Goal: Task Accomplishment & Management: Manage account settings

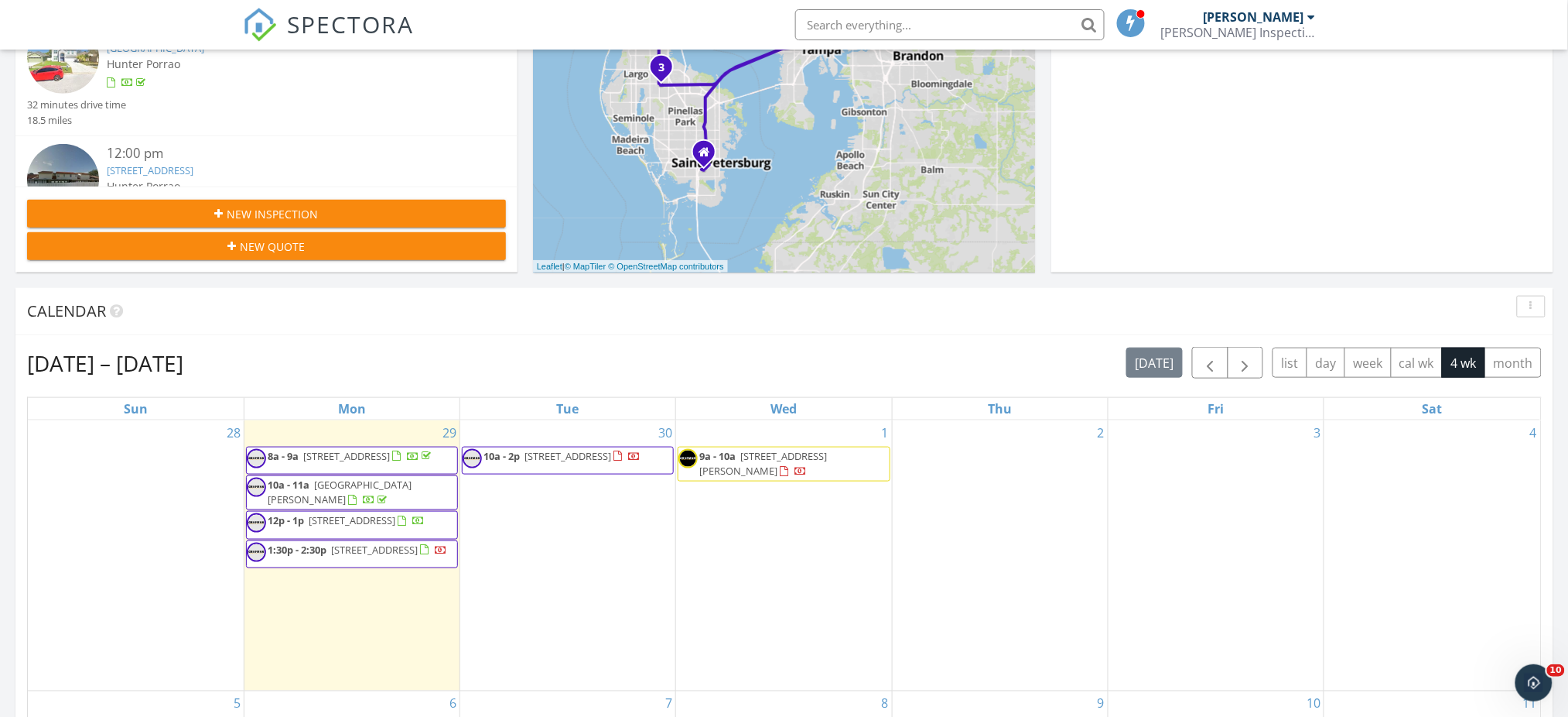
scroll to position [413, 0]
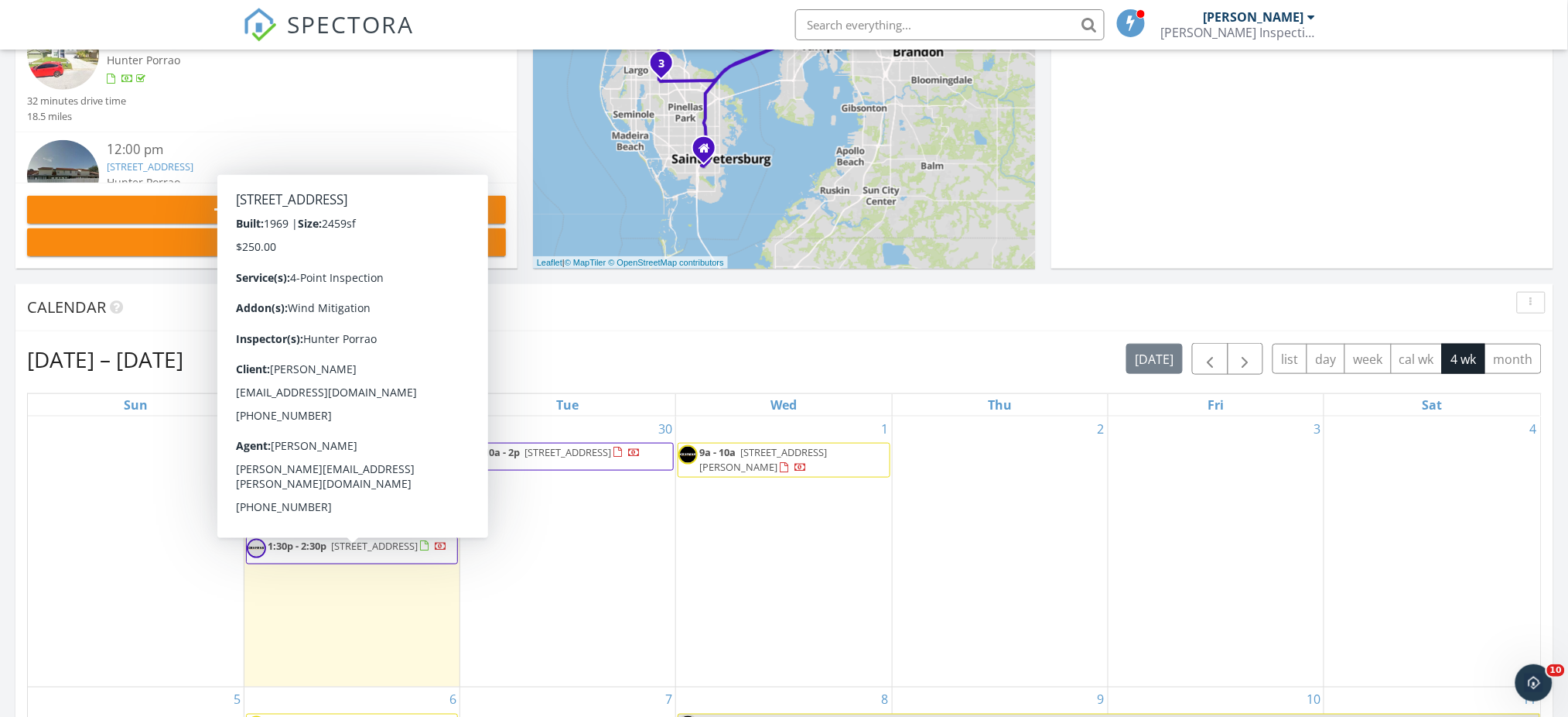
click at [332, 553] on span "863 Lake Forest Rd, Clearwater 33765" at bounding box center [374, 545] width 86 height 14
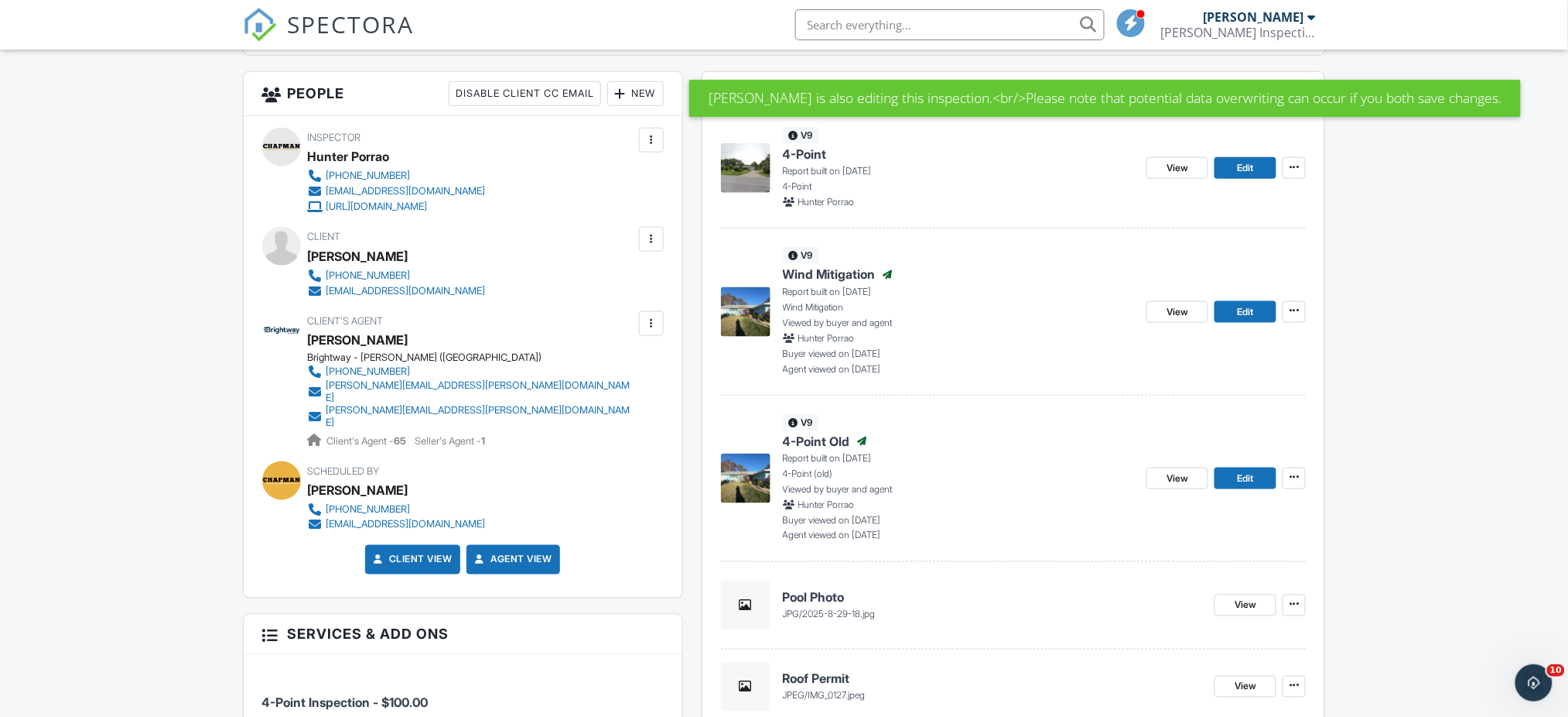
scroll to position [536, 0]
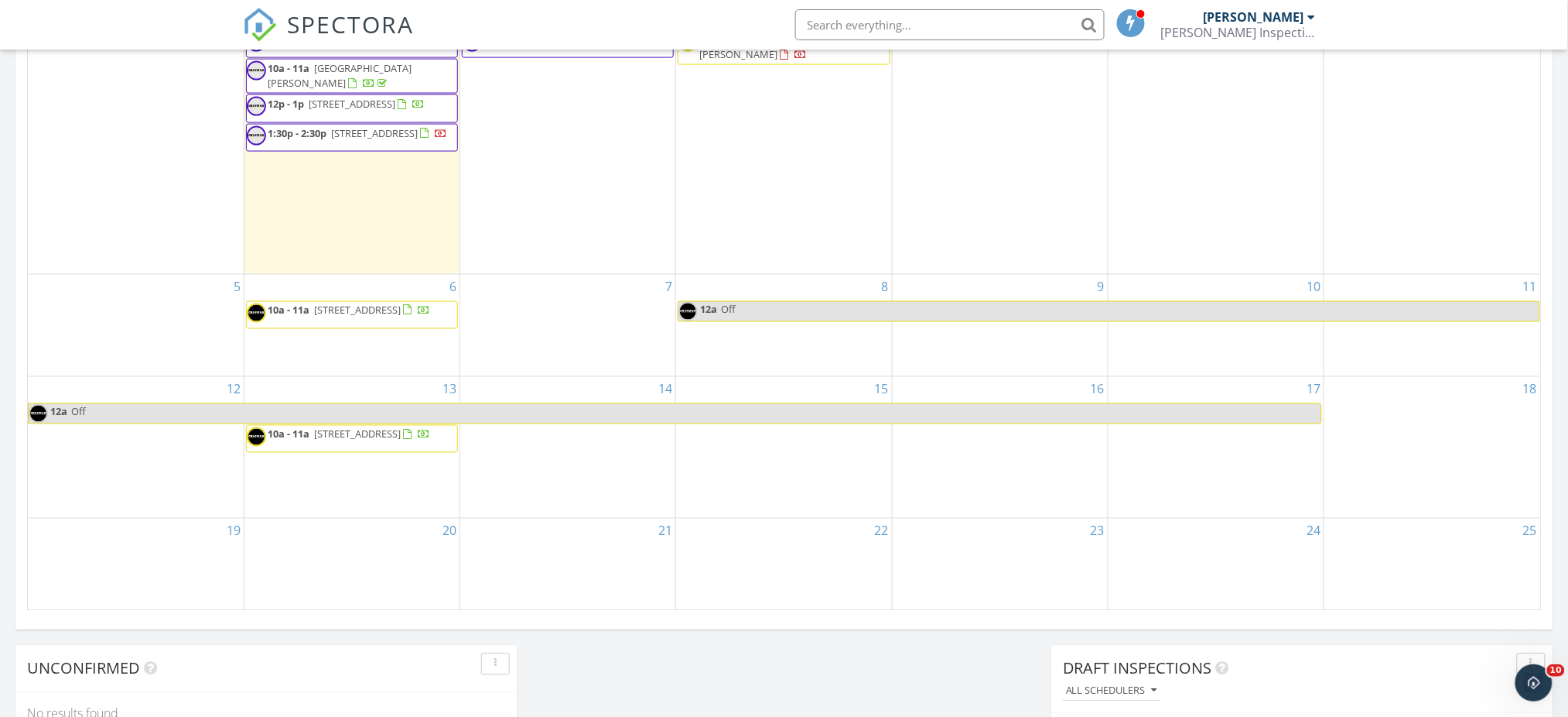
click at [388, 149] on span "1:30p - 2:30p 863 Lake Forest Rd, Clearwater 33765" at bounding box center [347, 138] width 201 height 24
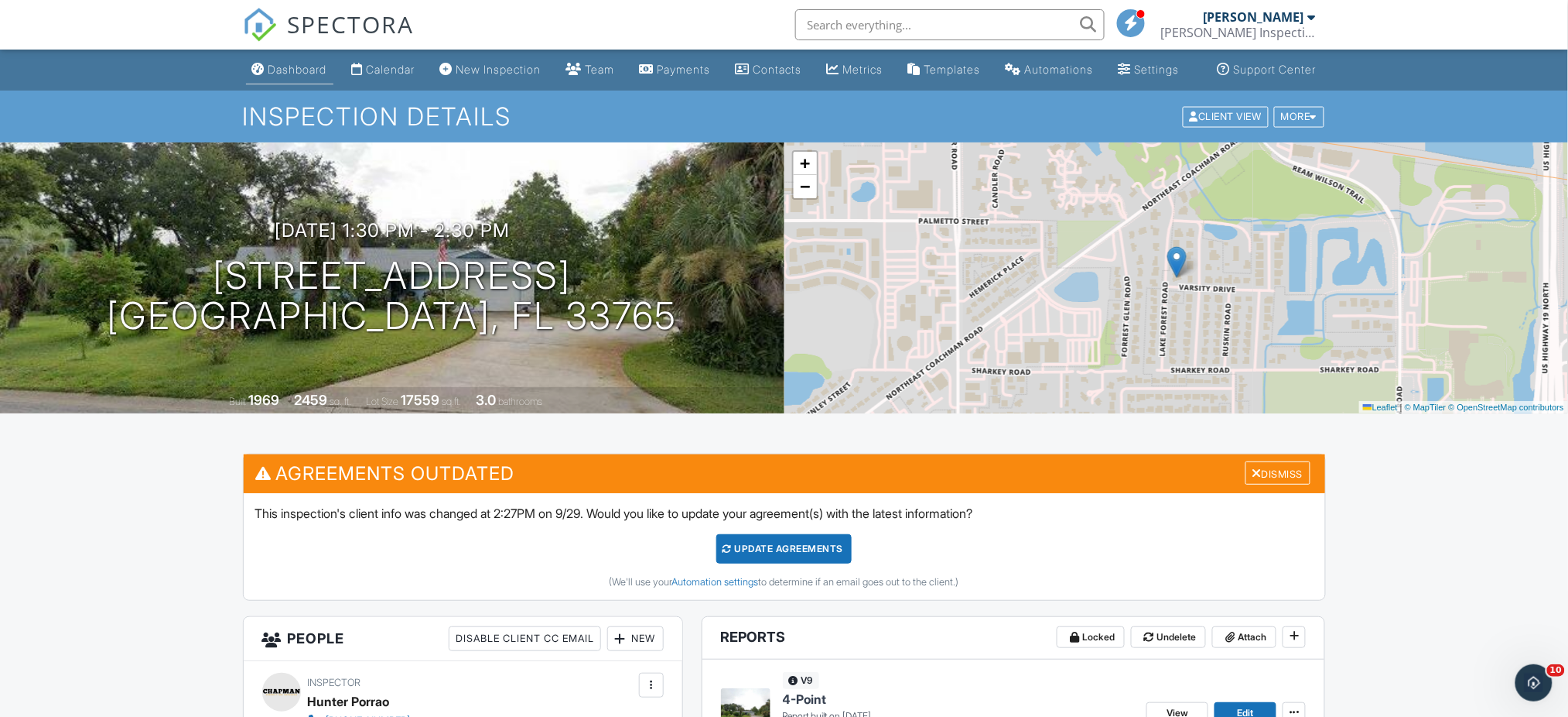
click at [282, 75] on div "Dashboard" at bounding box center [298, 69] width 59 height 13
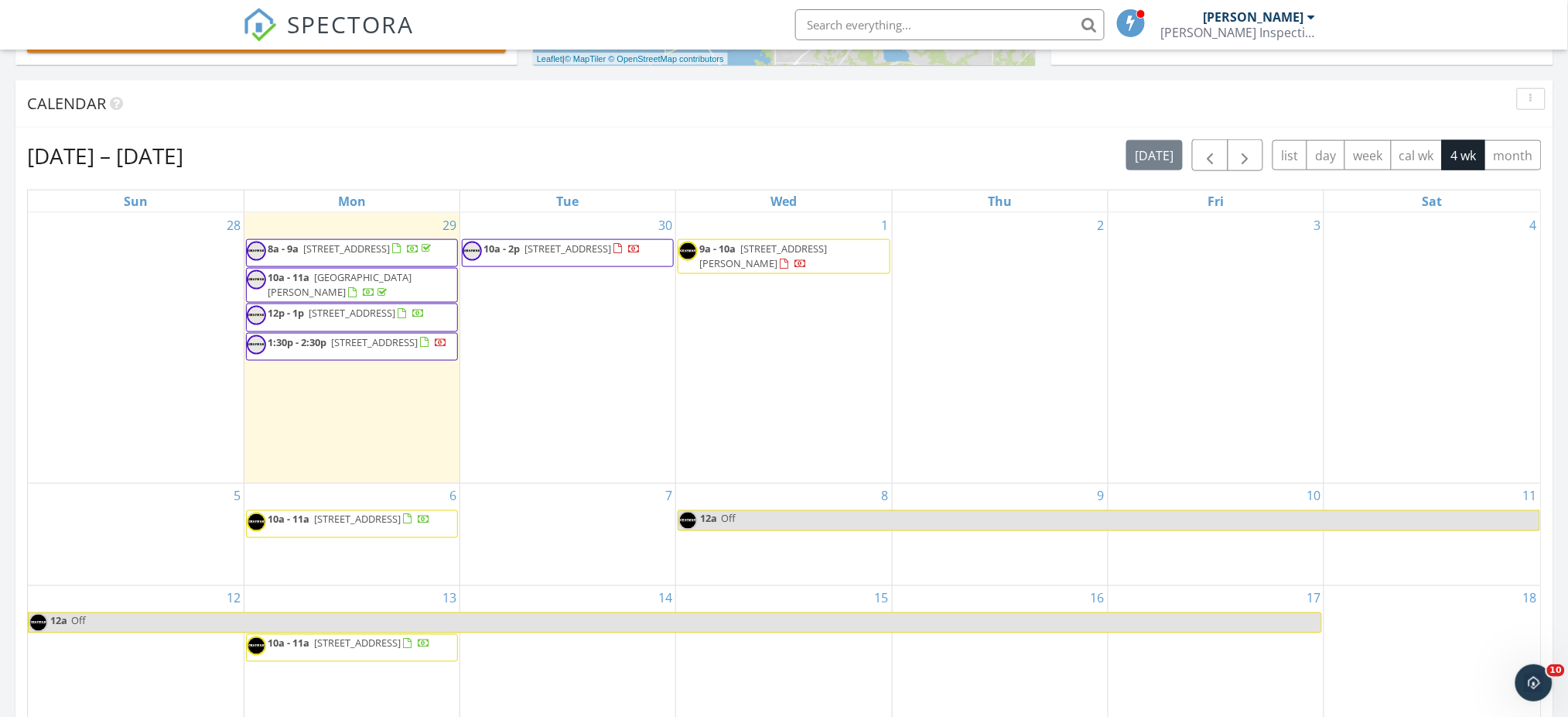
scroll to position [615, 0]
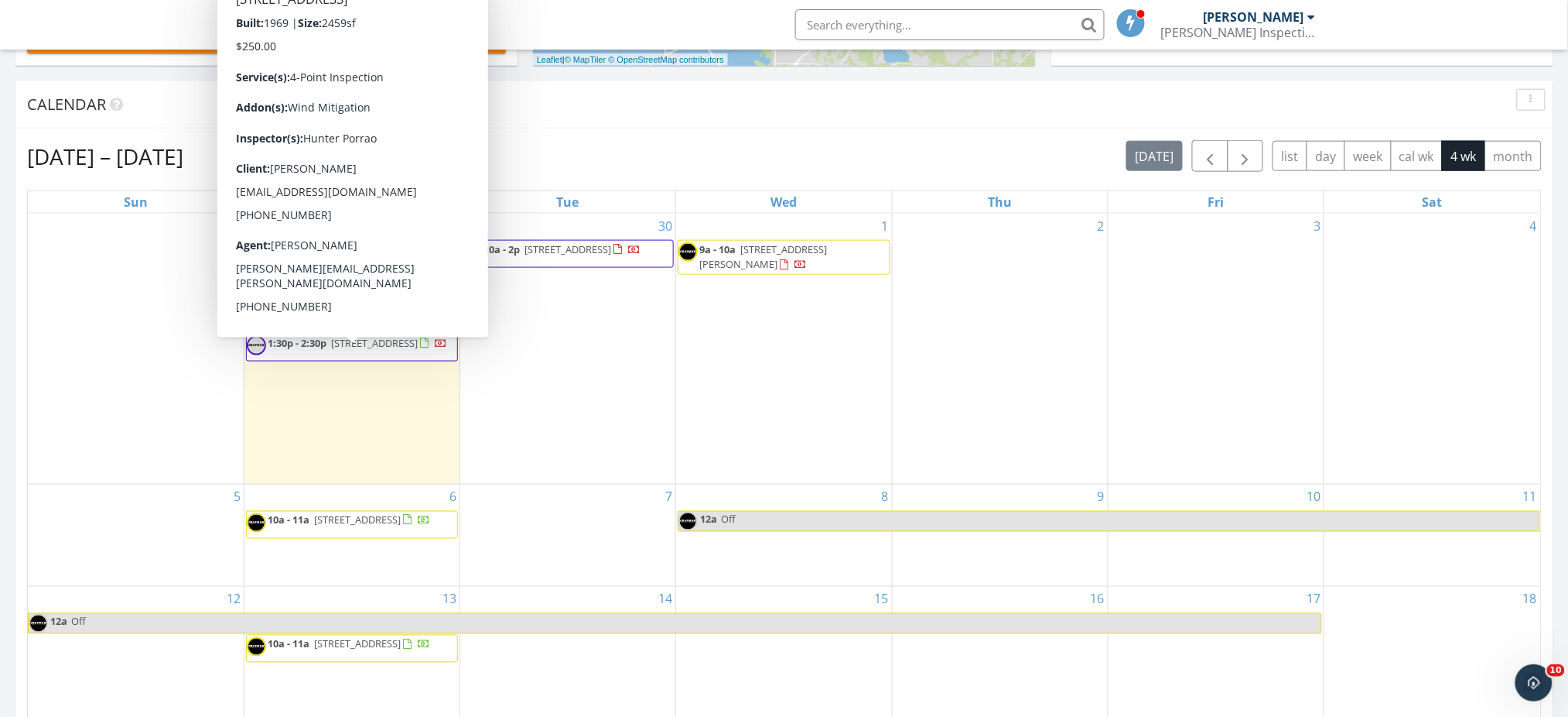
click at [299, 350] on span "1:30p - 2:30p" at bounding box center [297, 343] width 59 height 14
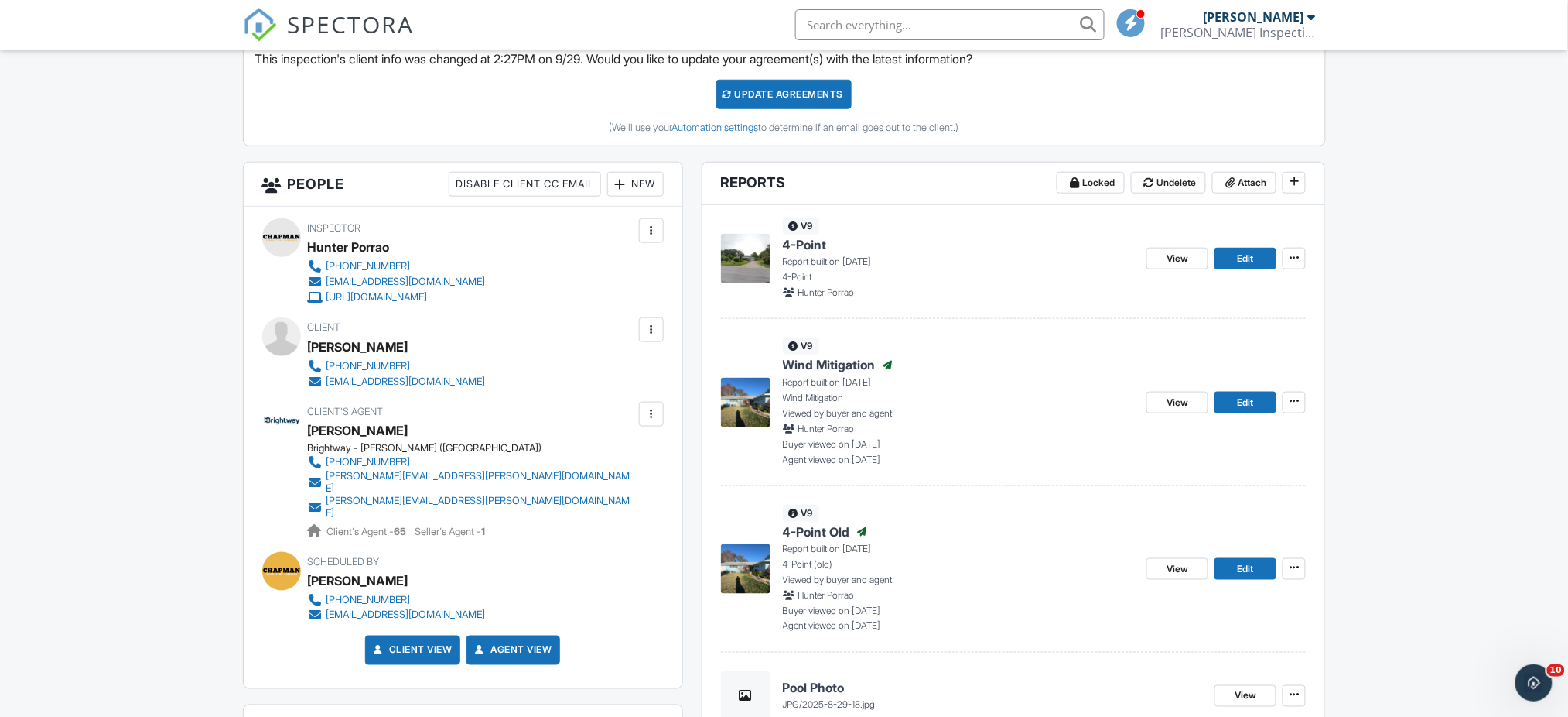
scroll to position [515, 0]
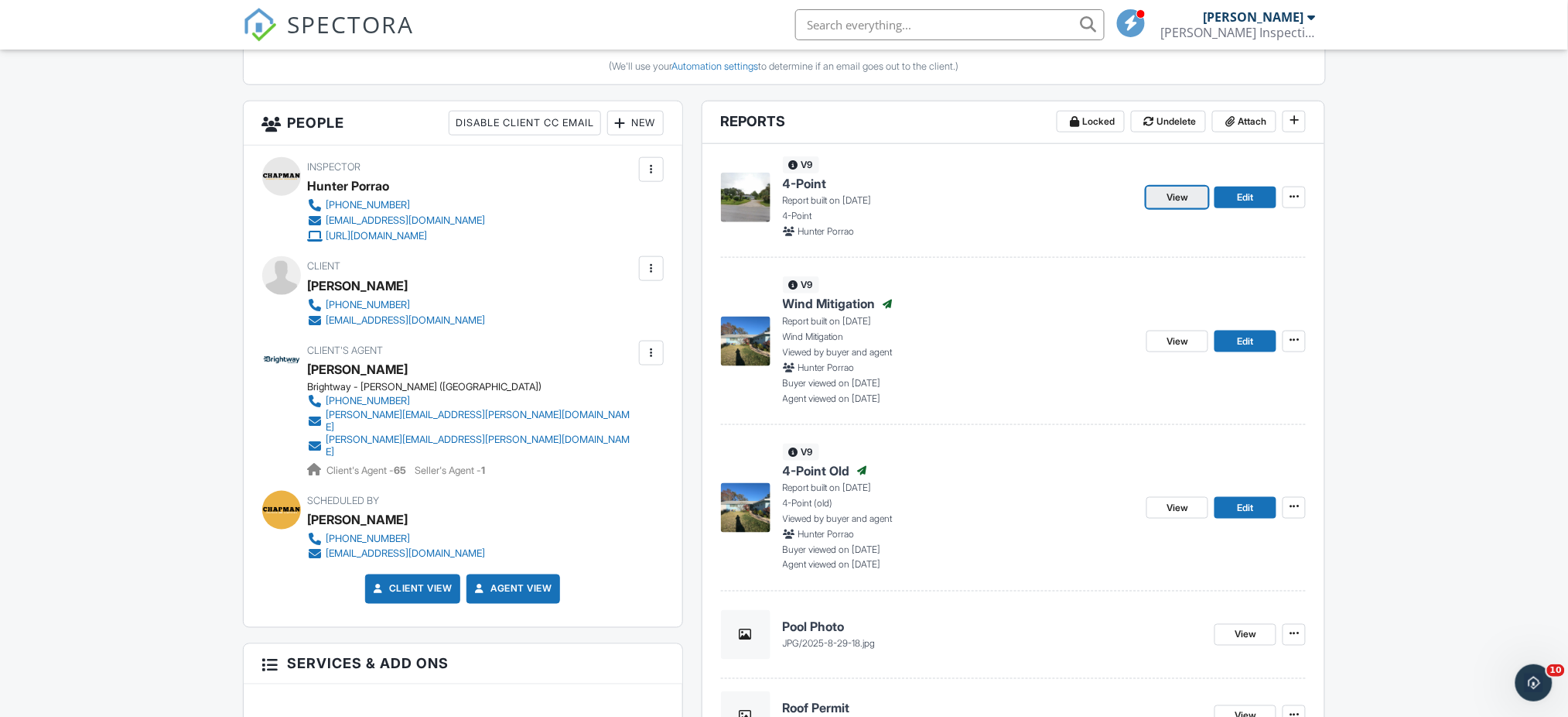
click at [1173, 205] on span "View" at bounding box center [1177, 197] width 22 height 15
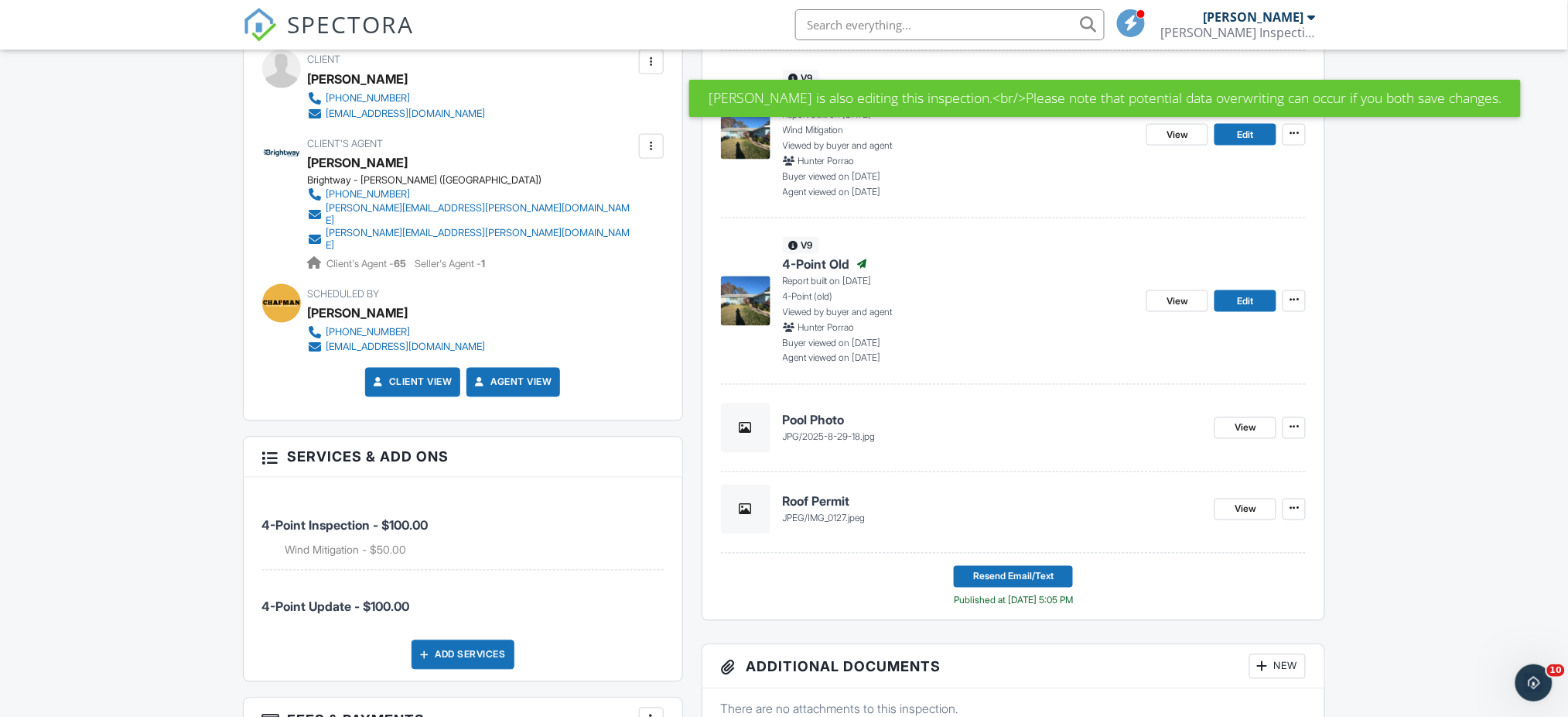
scroll to position [515, 0]
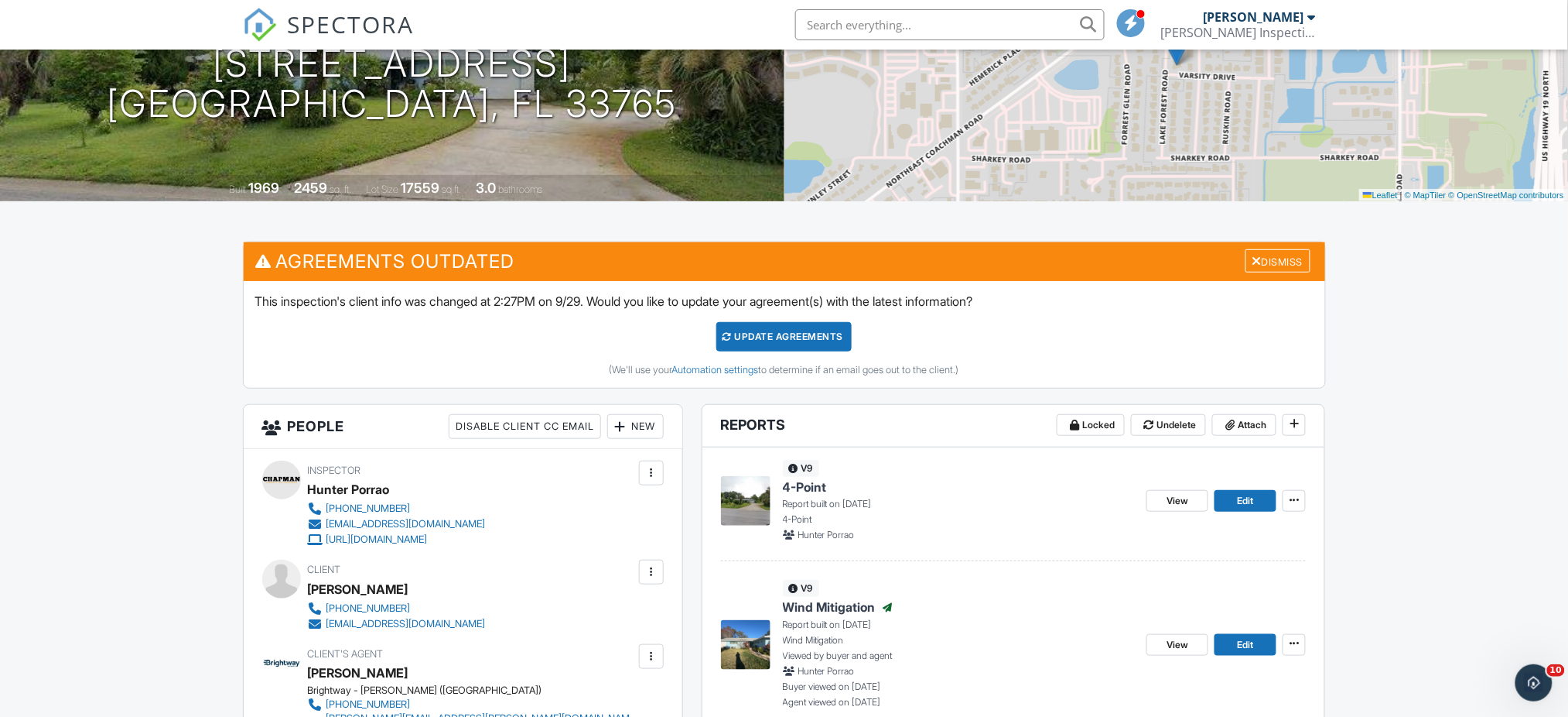
scroll to position [413, 0]
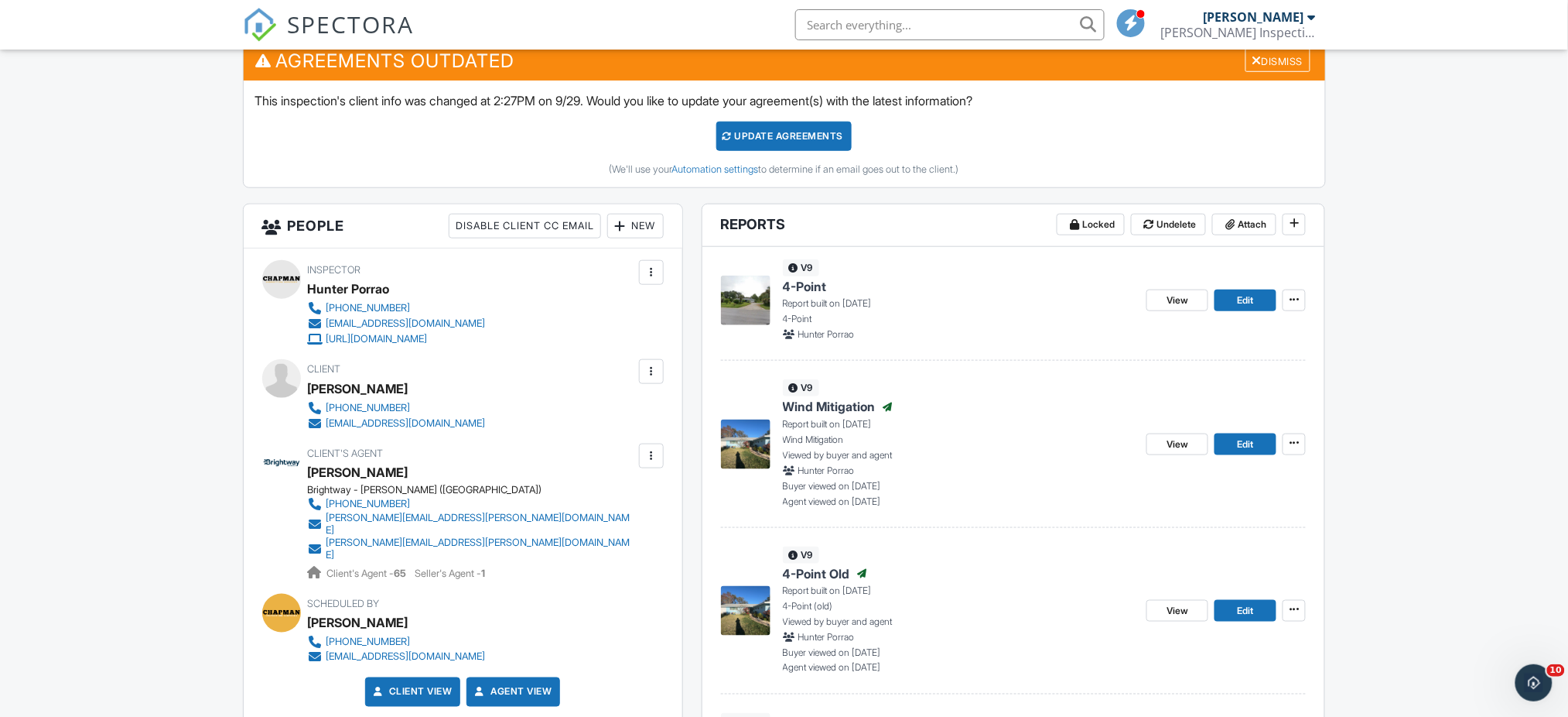
click at [655, 280] on div at bounding box center [651, 272] width 15 height 15
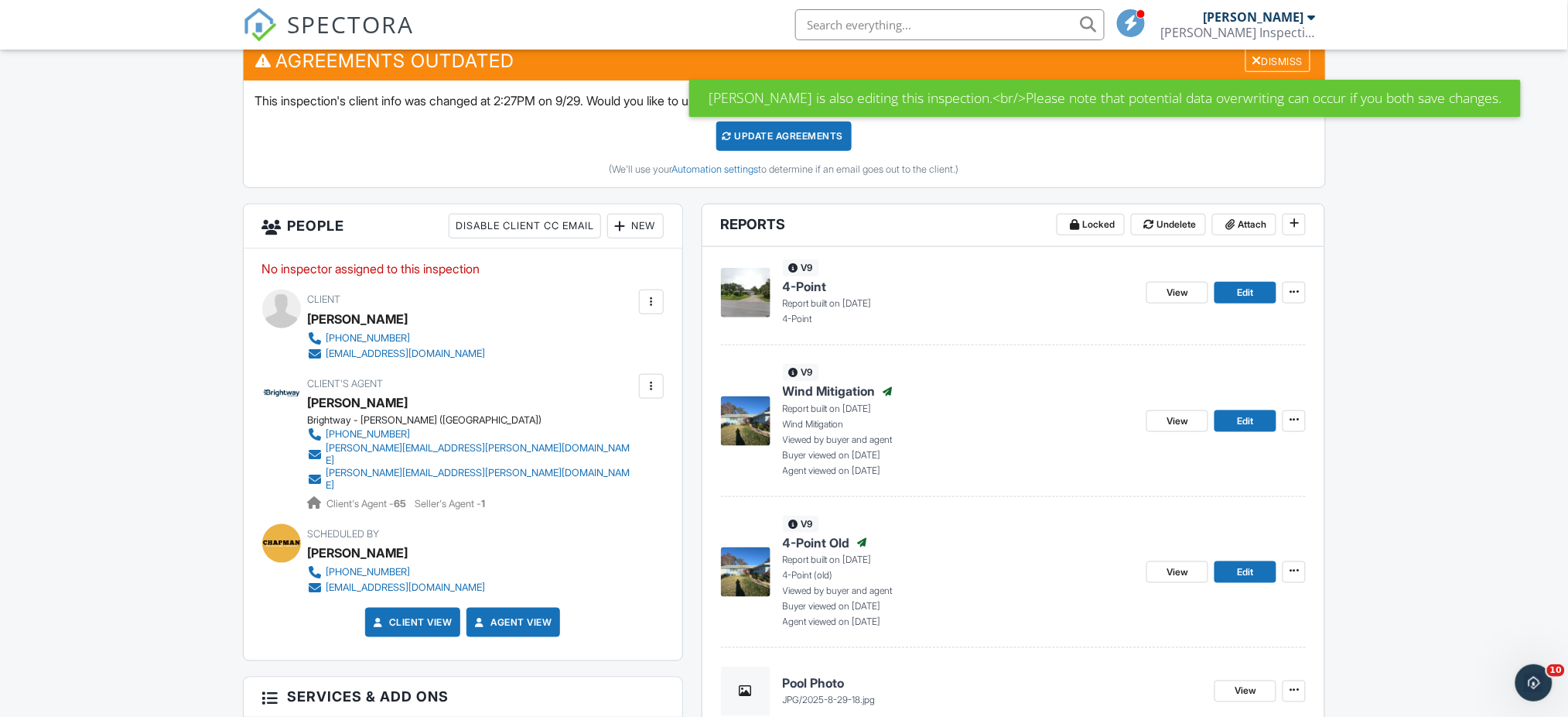
click at [638, 238] on div "New" at bounding box center [636, 225] width 56 height 25
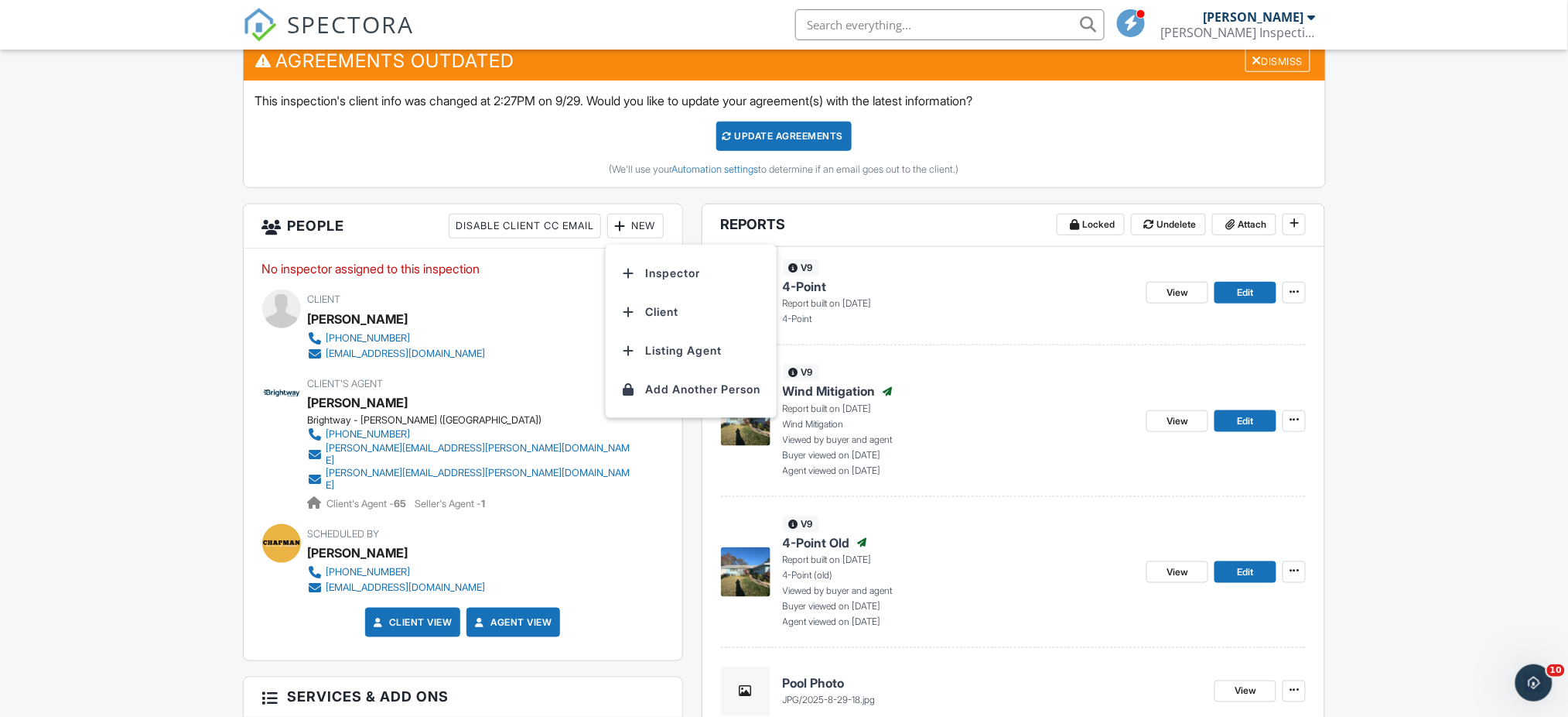
click at [381, 204] on div "Agreements Outdated Dismiss This inspection's client info was changed at 2:27PM…" at bounding box center [784, 122] width 1102 height 163
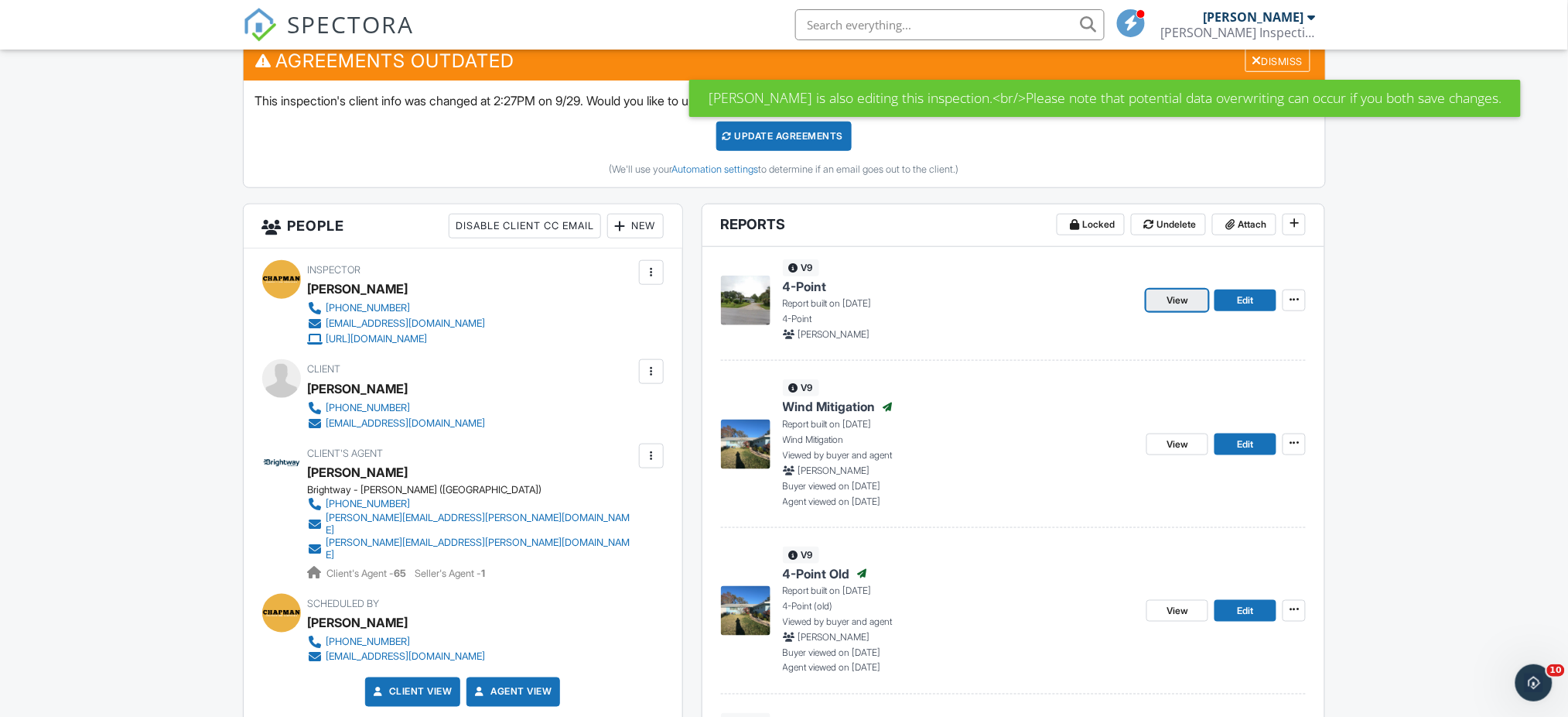
click at [1178, 308] on span "View" at bounding box center [1177, 300] width 22 height 15
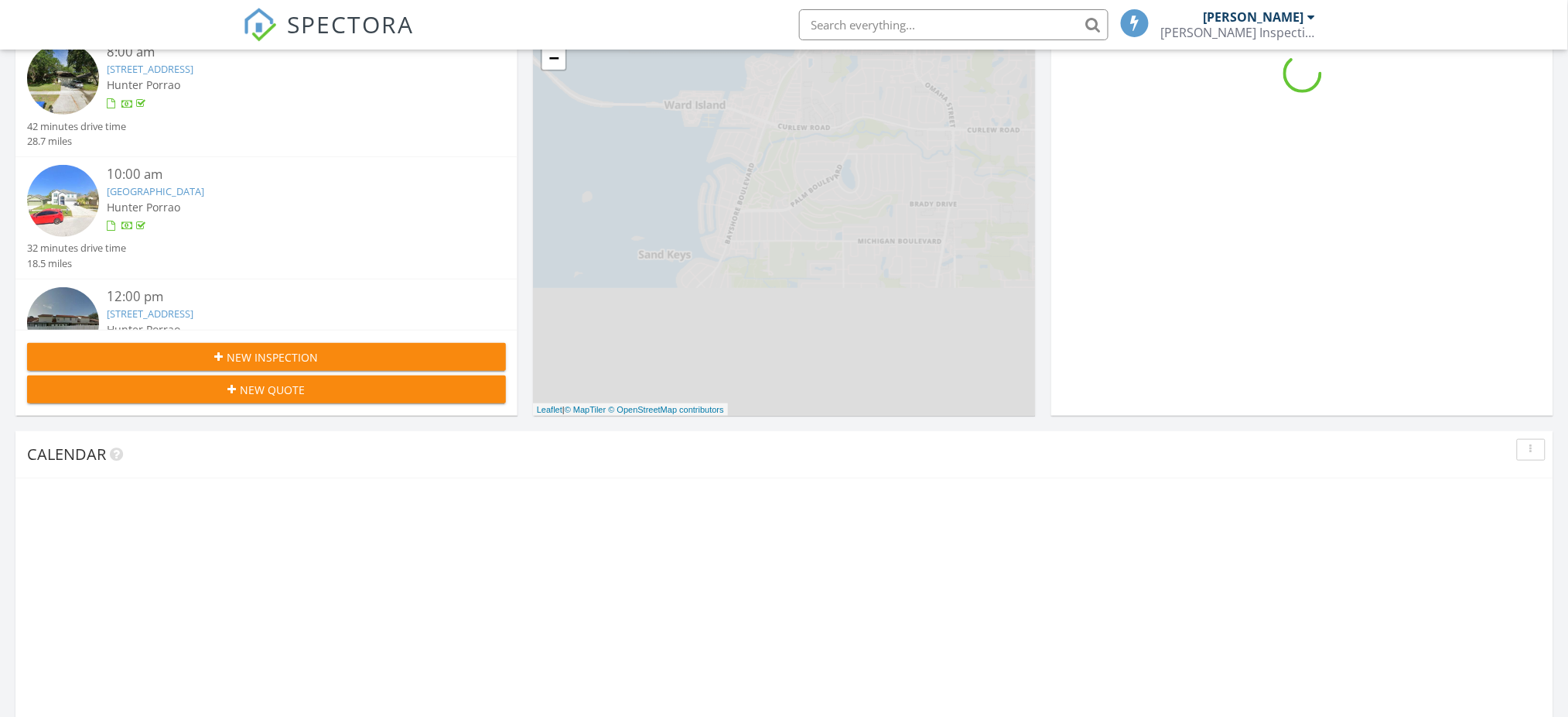
scroll to position [1439, 1601]
drag, startPoint x: 1212, startPoint y: 415, endPoint x: 1204, endPoint y: 410, distance: 9.4
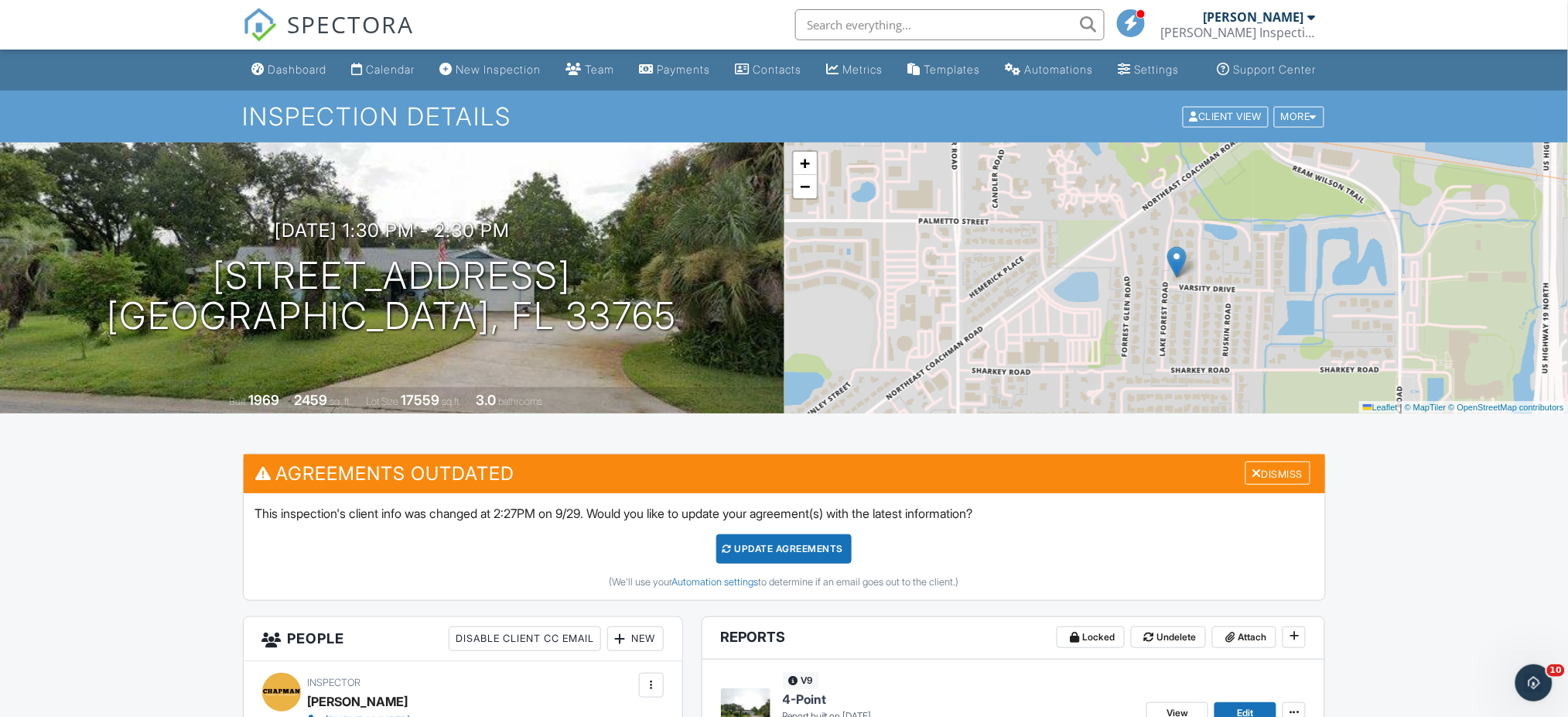
click at [868, 25] on input "text" at bounding box center [950, 25] width 310 height 31
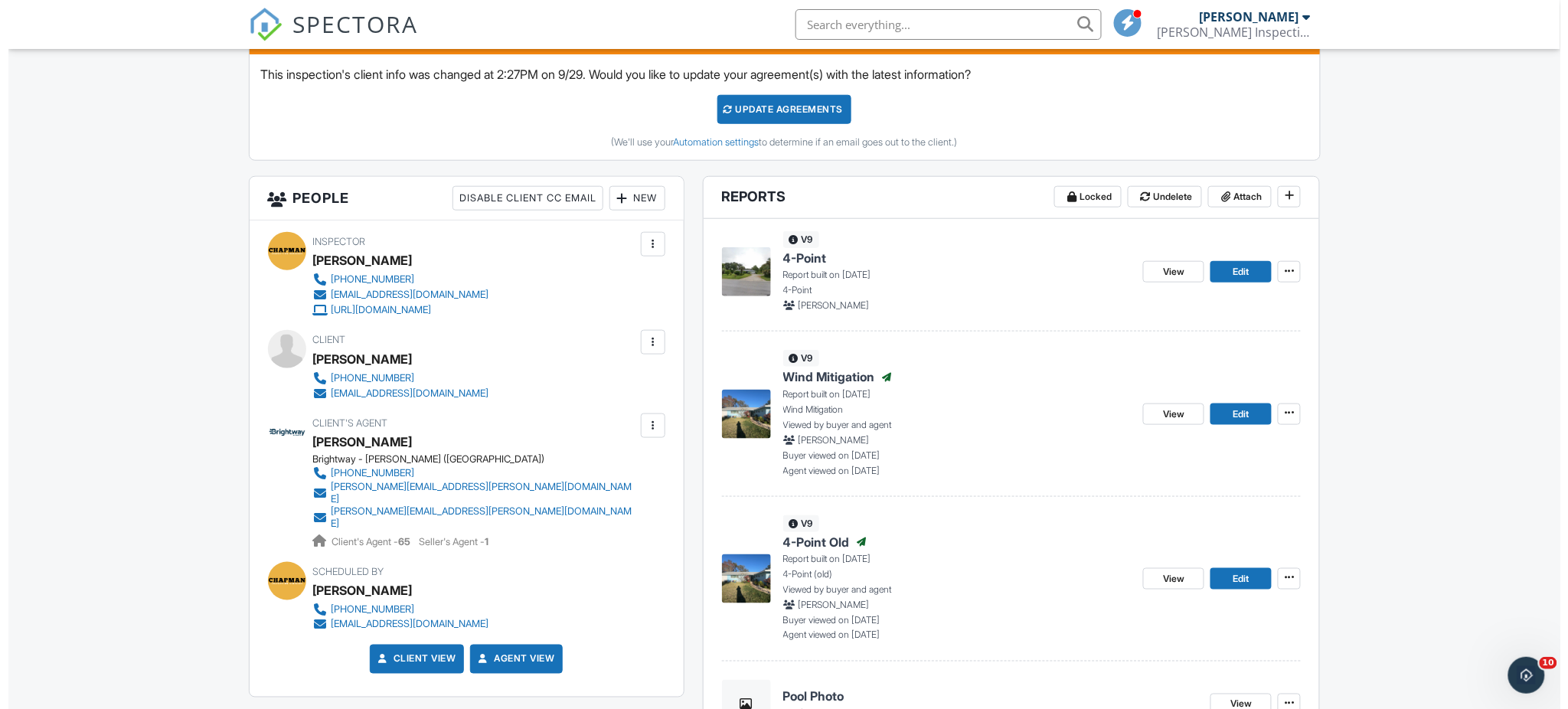
scroll to position [612, 0]
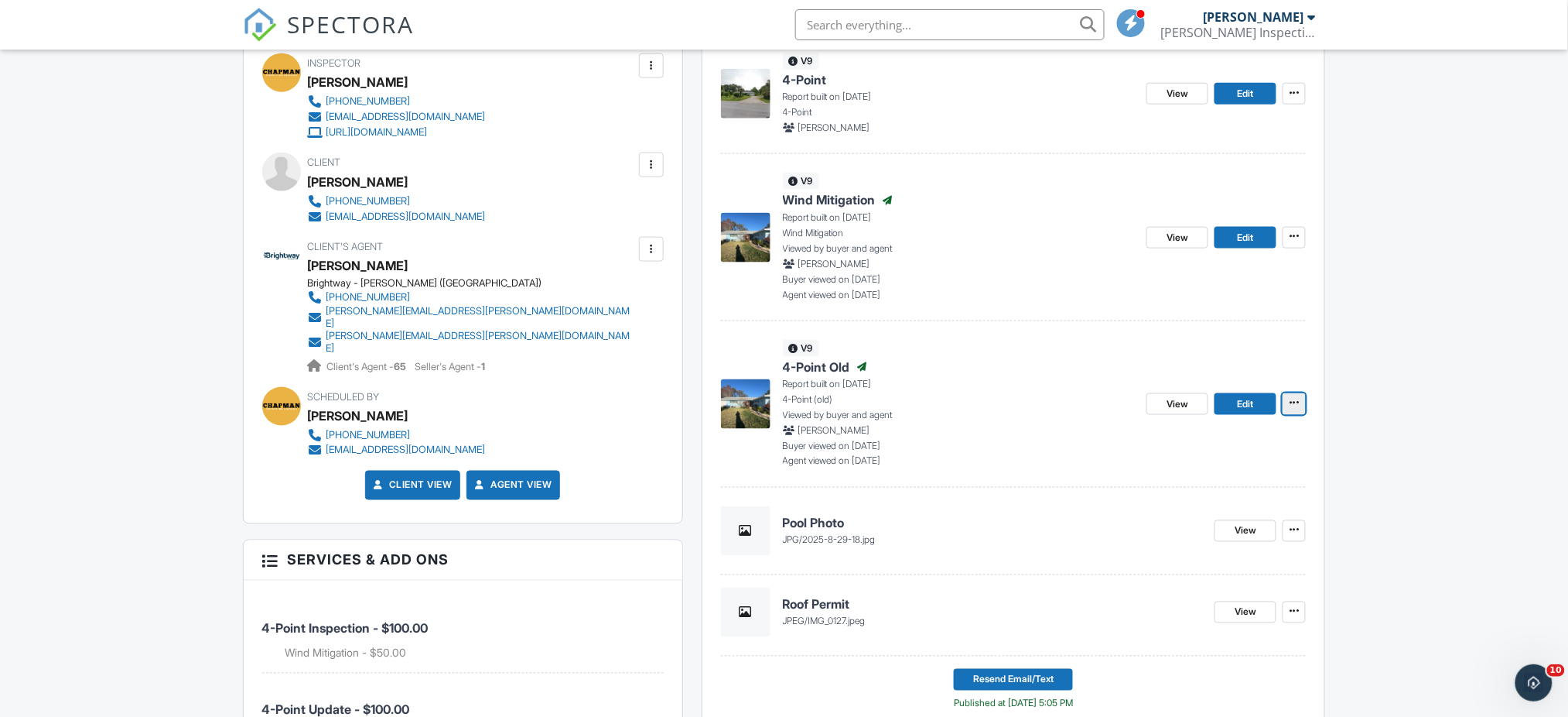
click at [1297, 408] on icon at bounding box center [1295, 403] width 9 height 11
click at [1233, 606] on input "Delete Report" at bounding box center [1218, 608] width 158 height 35
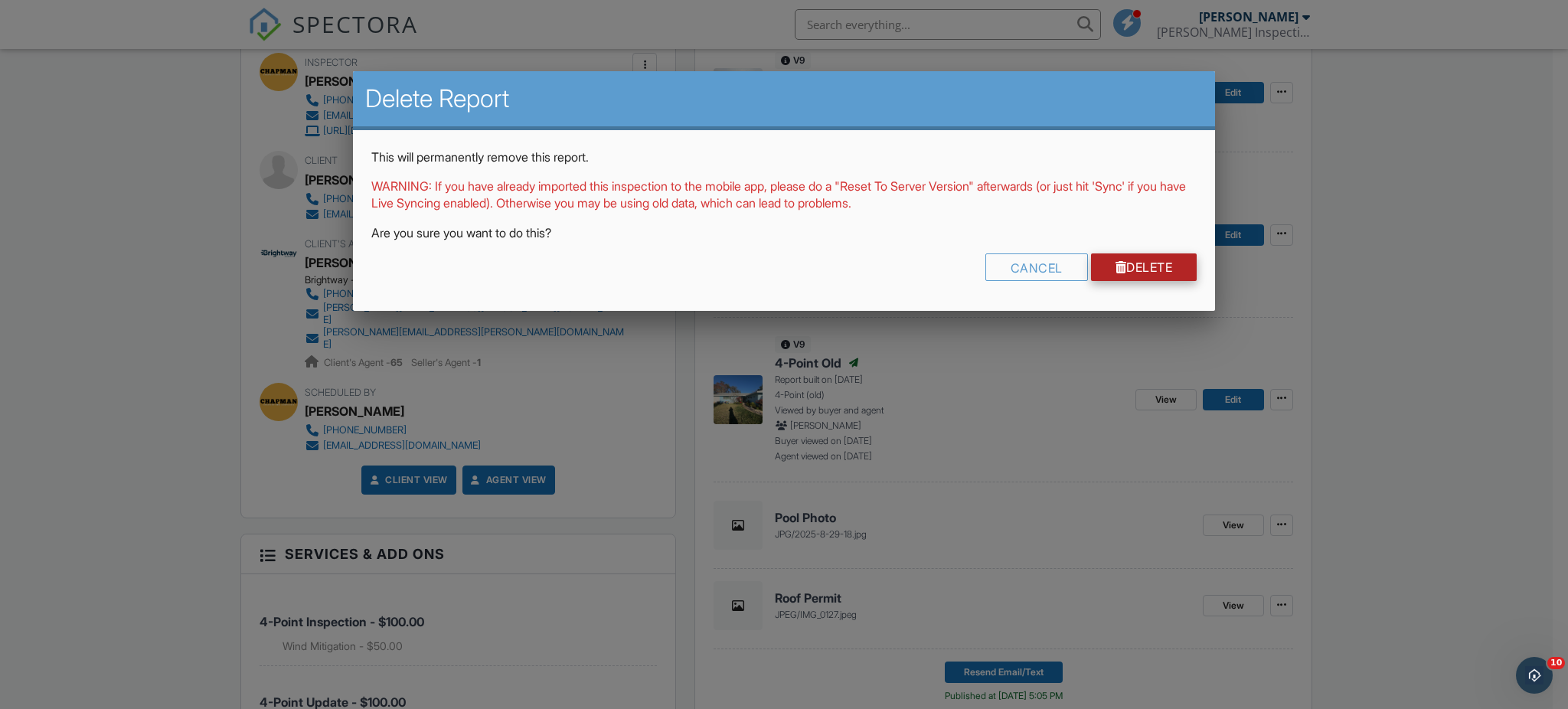
click at [1138, 270] on link "Delete" at bounding box center [1145, 267] width 106 height 28
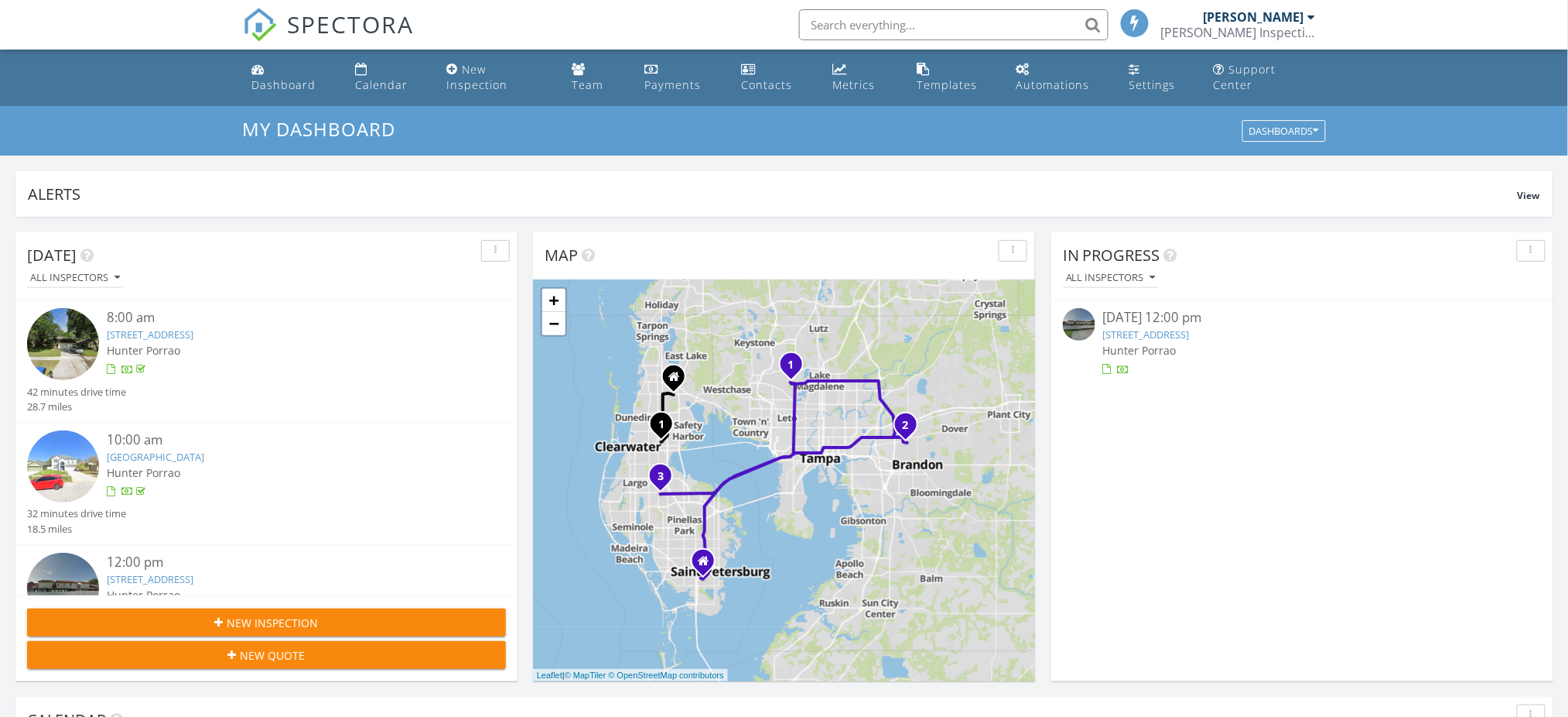
scroll to position [7, 8]
click at [885, 25] on input "text" at bounding box center [954, 25] width 310 height 31
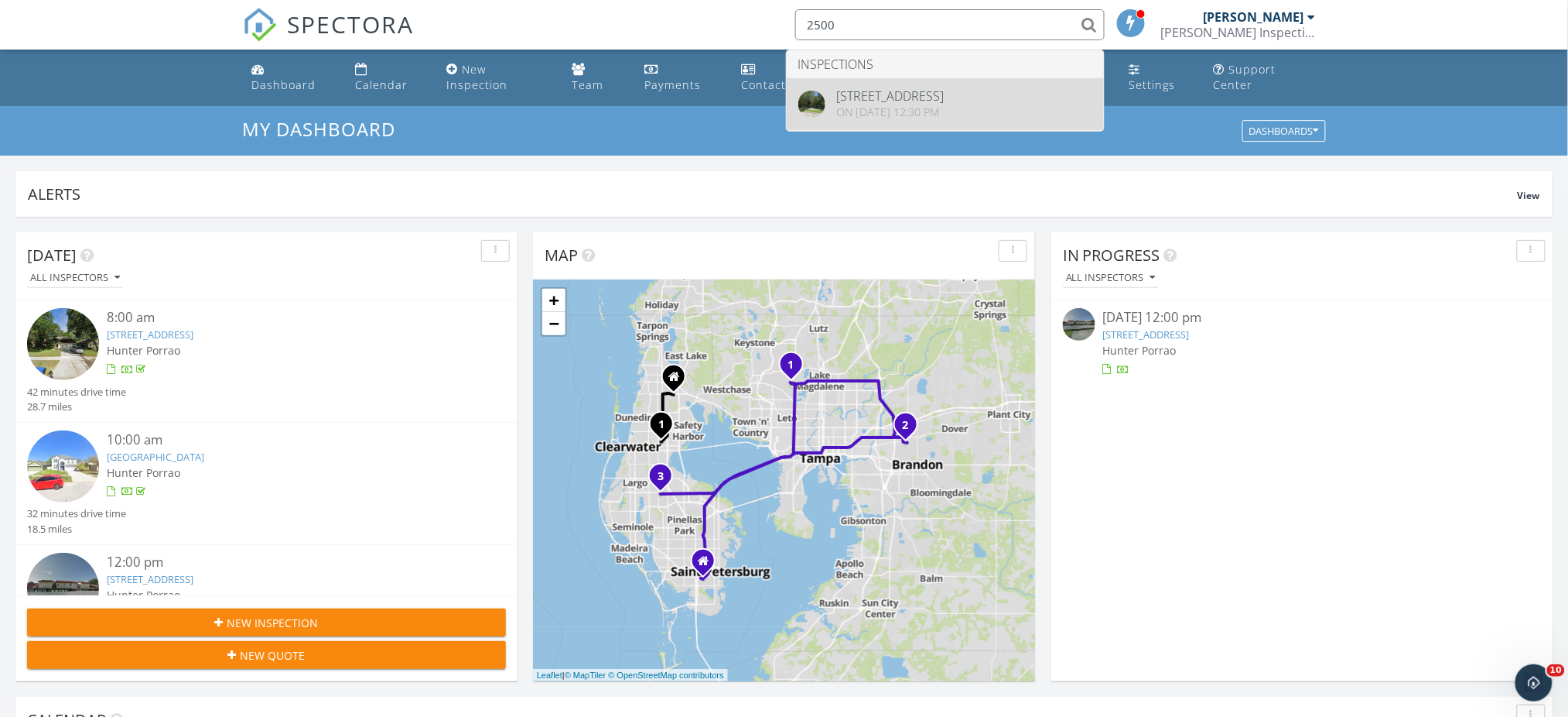
type input "2500"
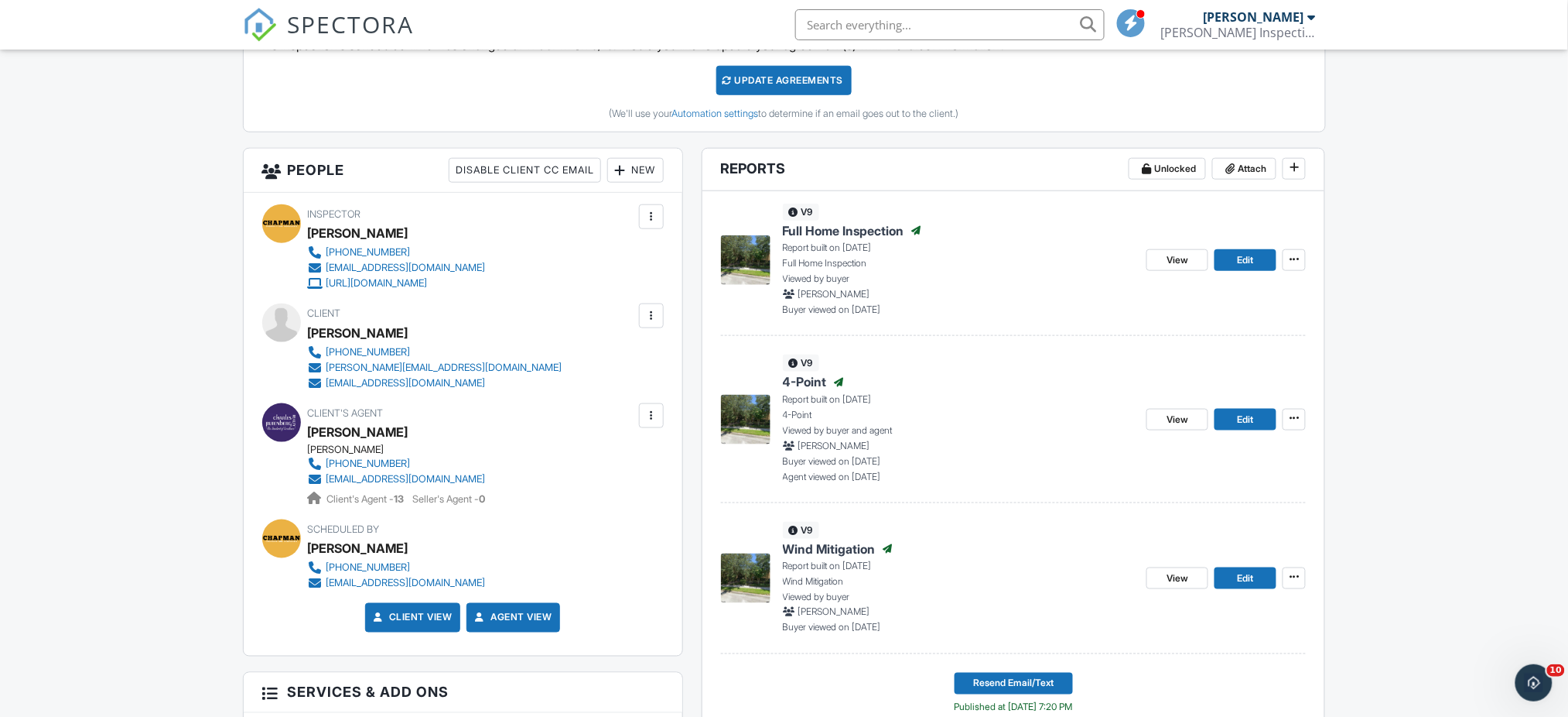
scroll to position [515, 0]
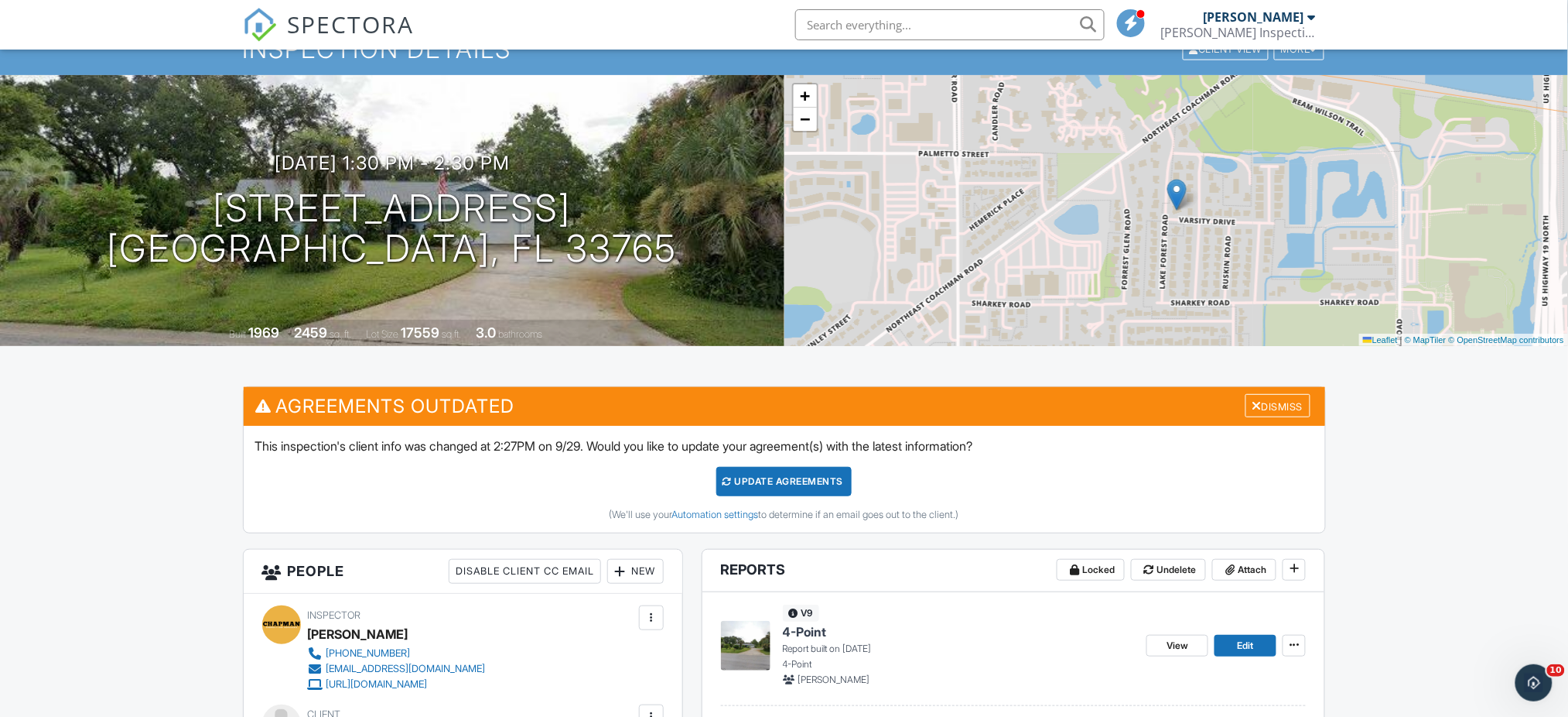
scroll to position [103, 0]
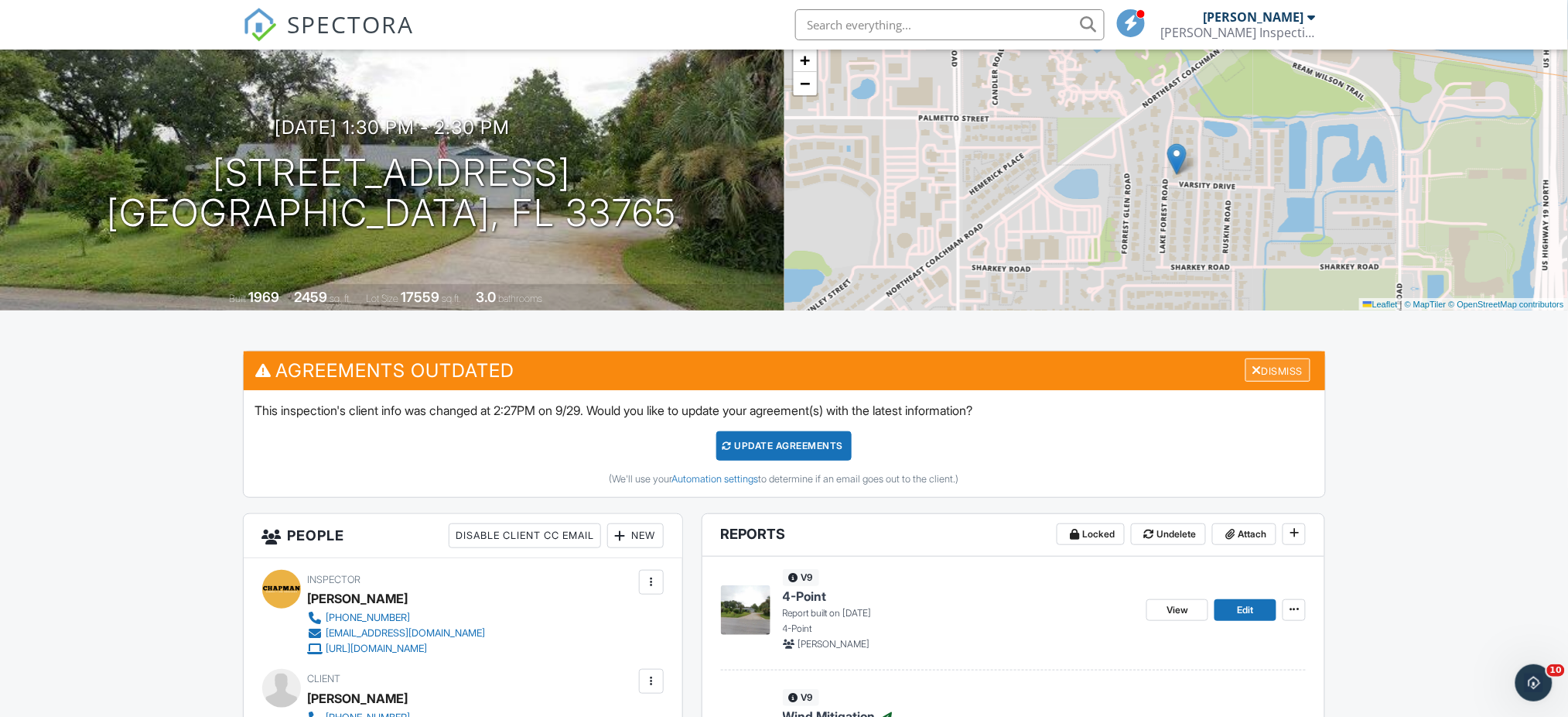
click at [1293, 381] on div "Dismiss" at bounding box center [1278, 370] width 65 height 24
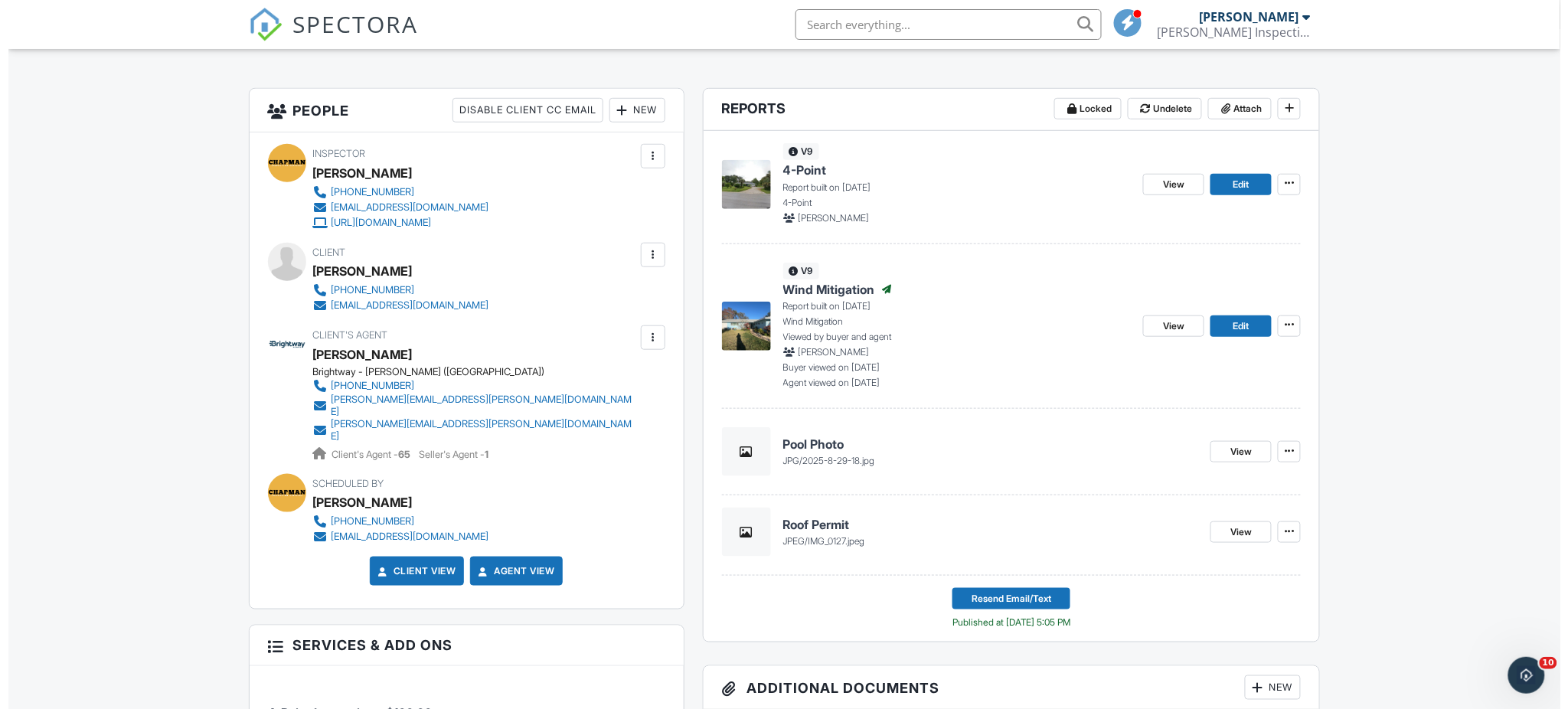
scroll to position [408, 0]
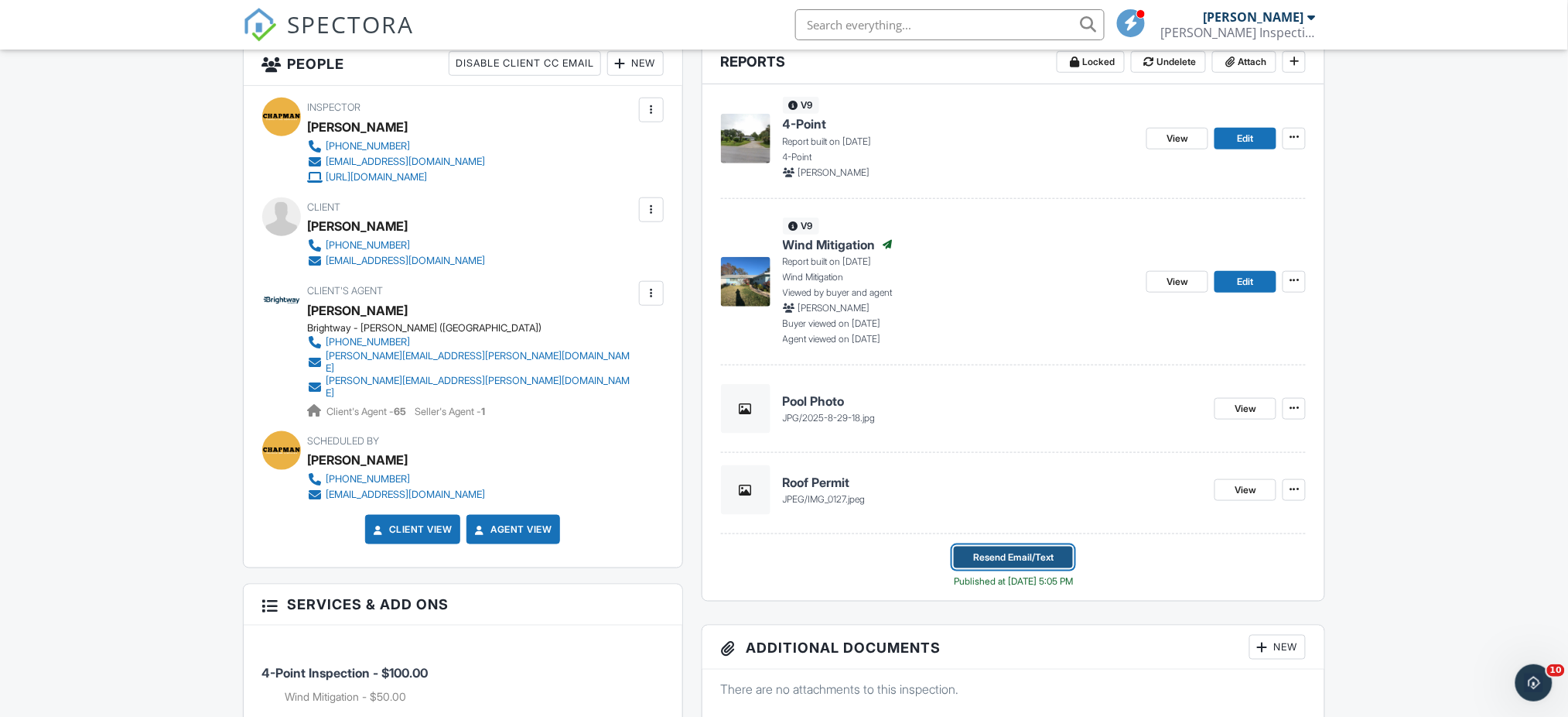
click at [1018, 565] on span "Resend Email/Text" at bounding box center [1014, 557] width 81 height 15
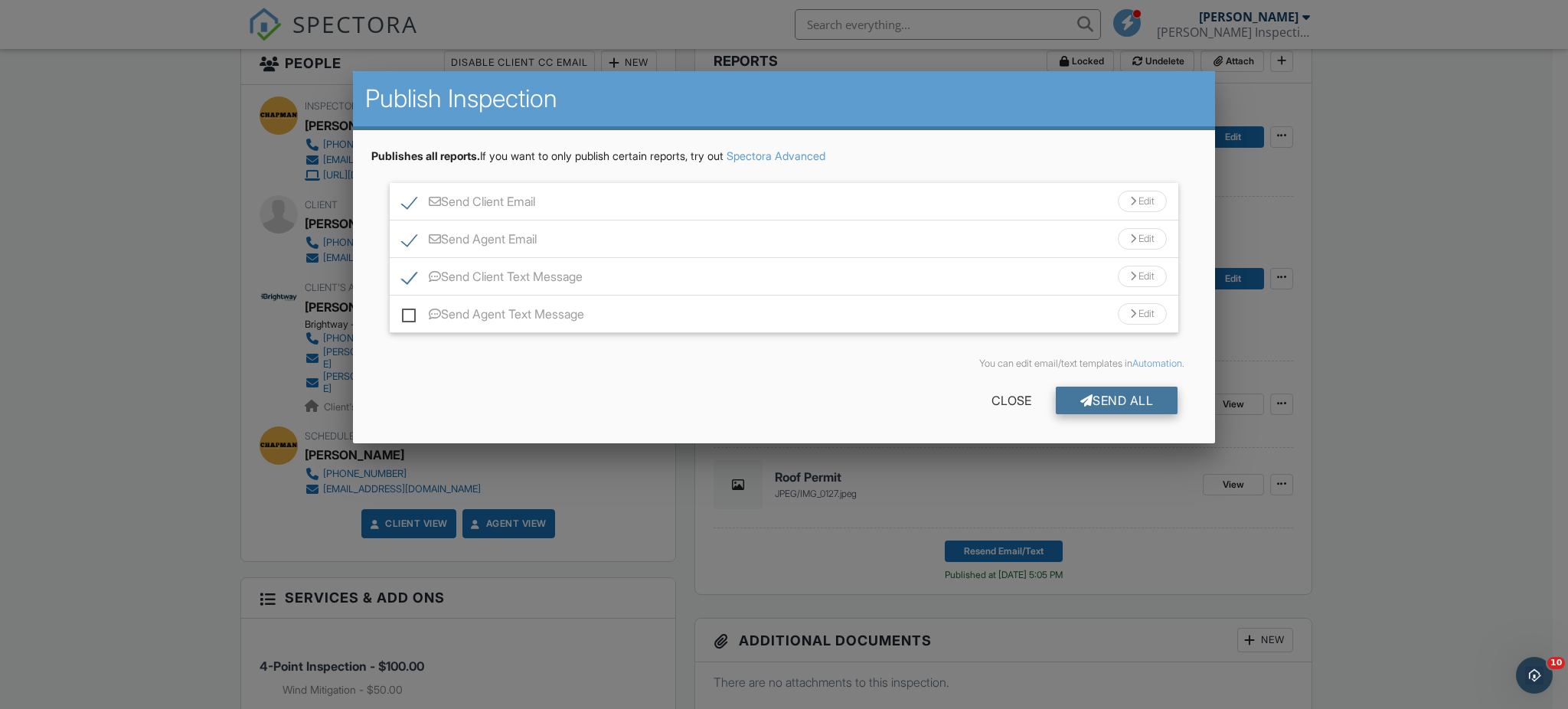
click at [1127, 402] on div "Send All" at bounding box center [1118, 400] width 122 height 28
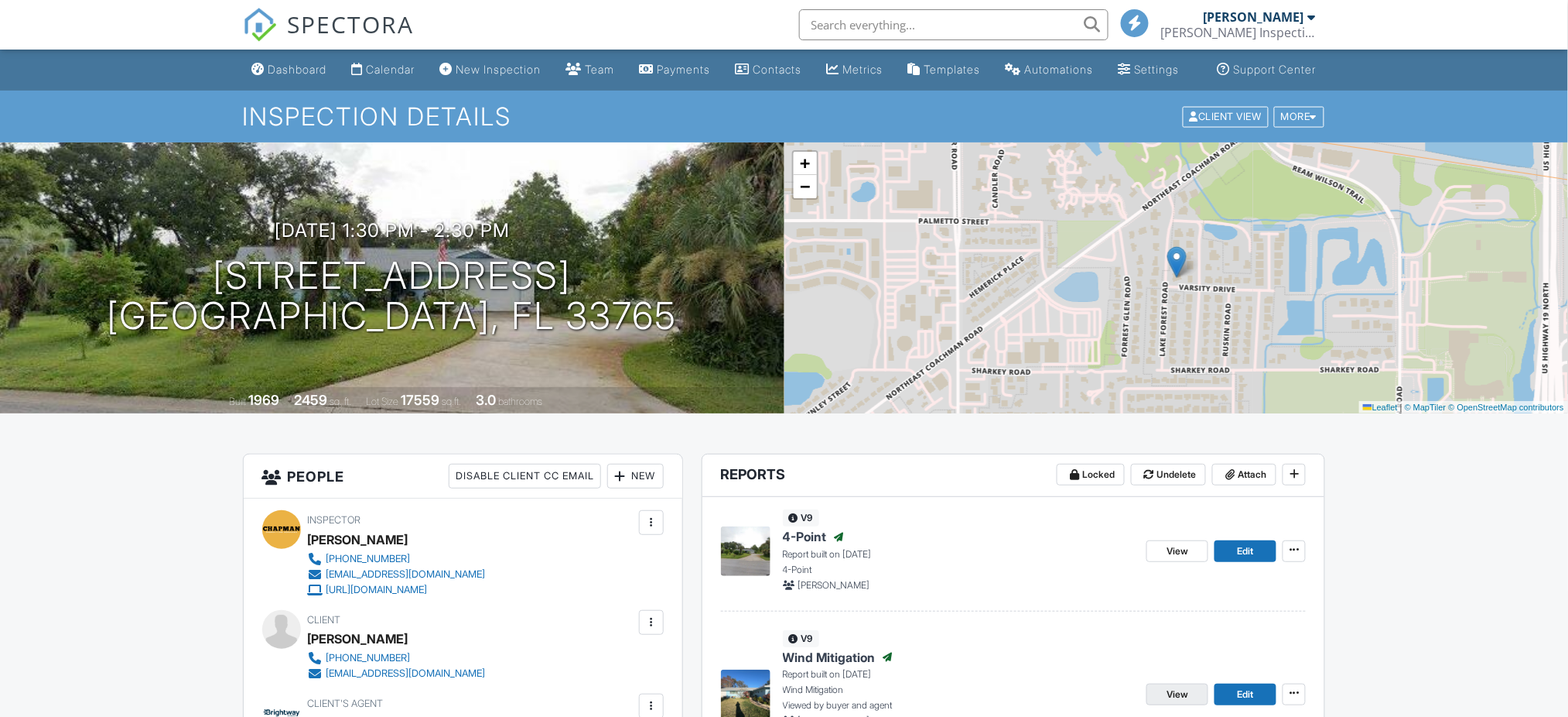
scroll to position [310, 0]
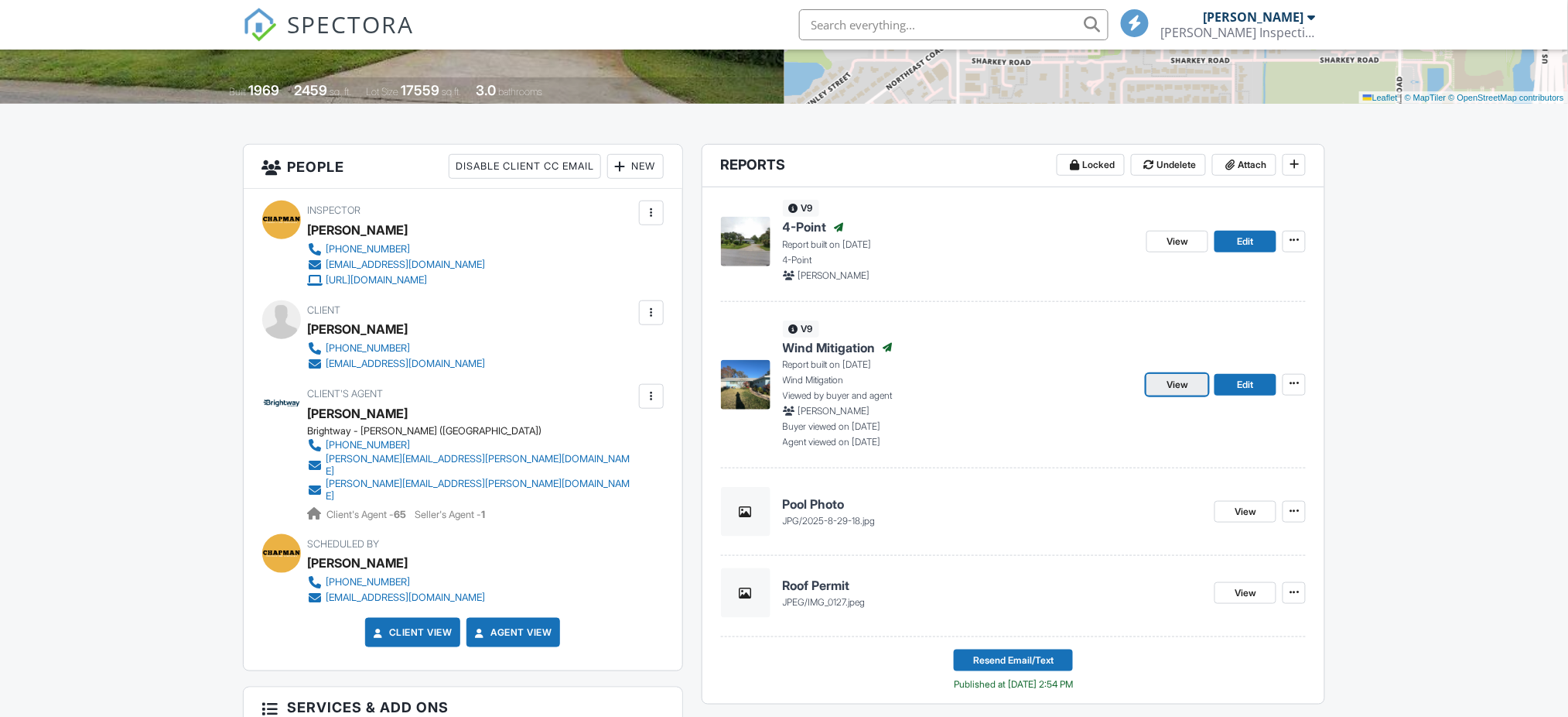
click at [1167, 393] on span "View" at bounding box center [1177, 384] width 22 height 15
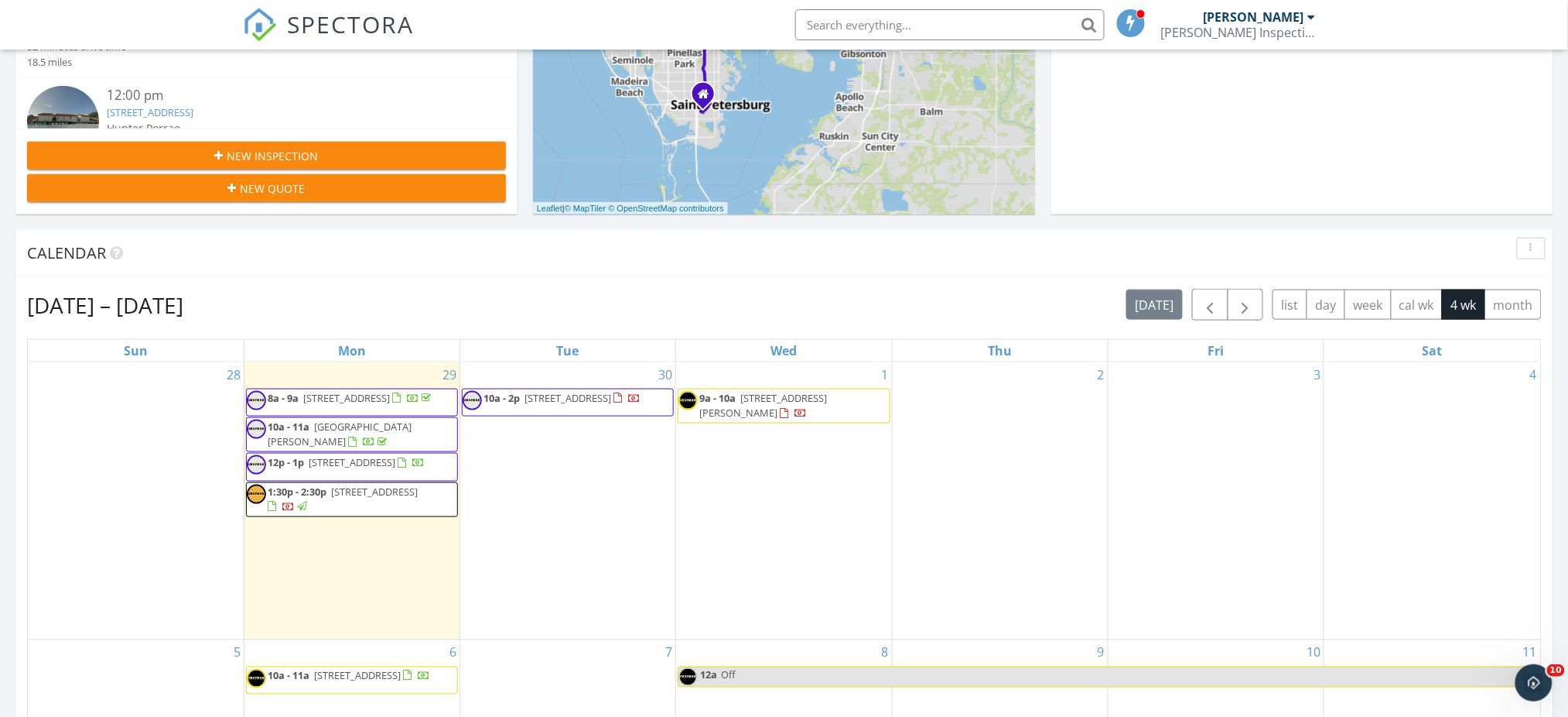
scroll to position [515, 0]
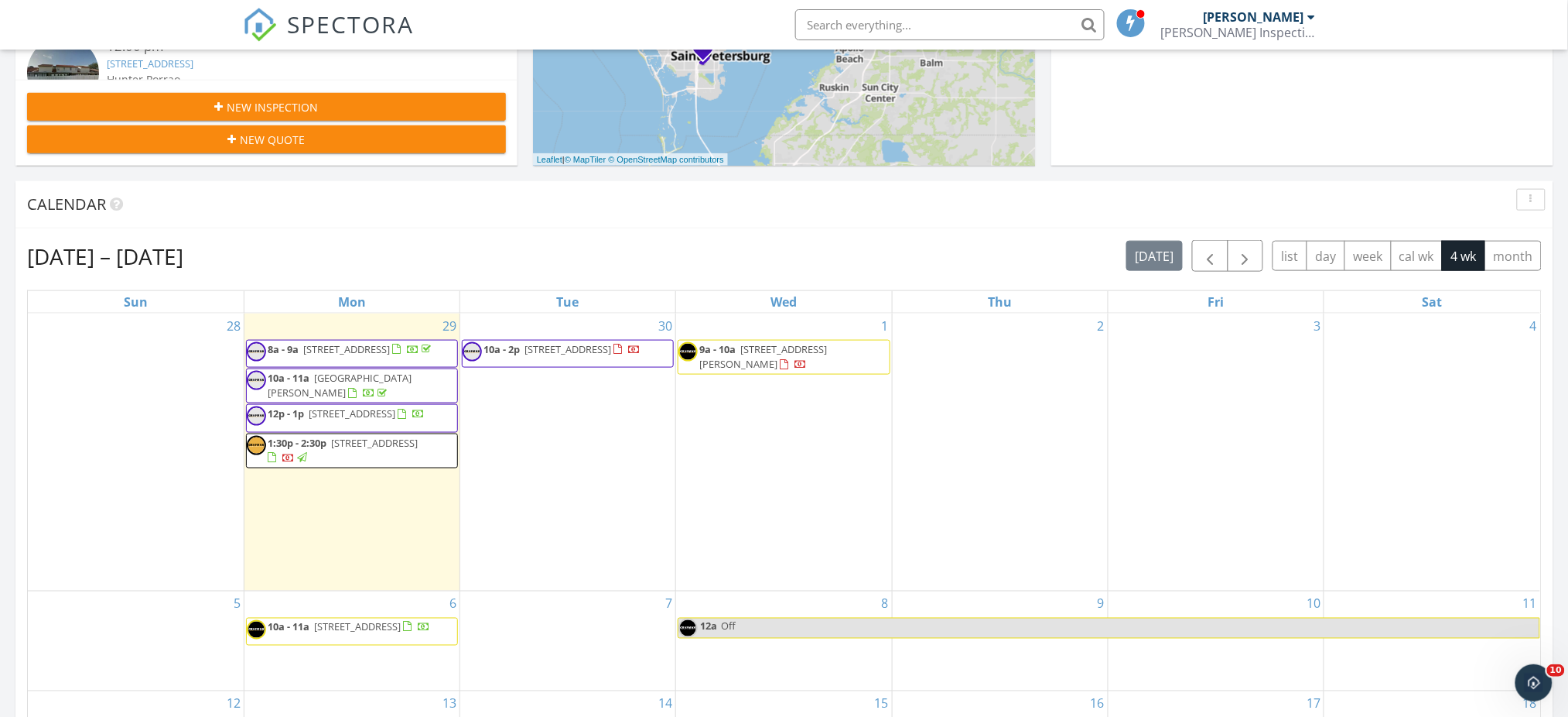
click at [362, 420] on span "[STREET_ADDRESS]" at bounding box center [352, 413] width 86 height 14
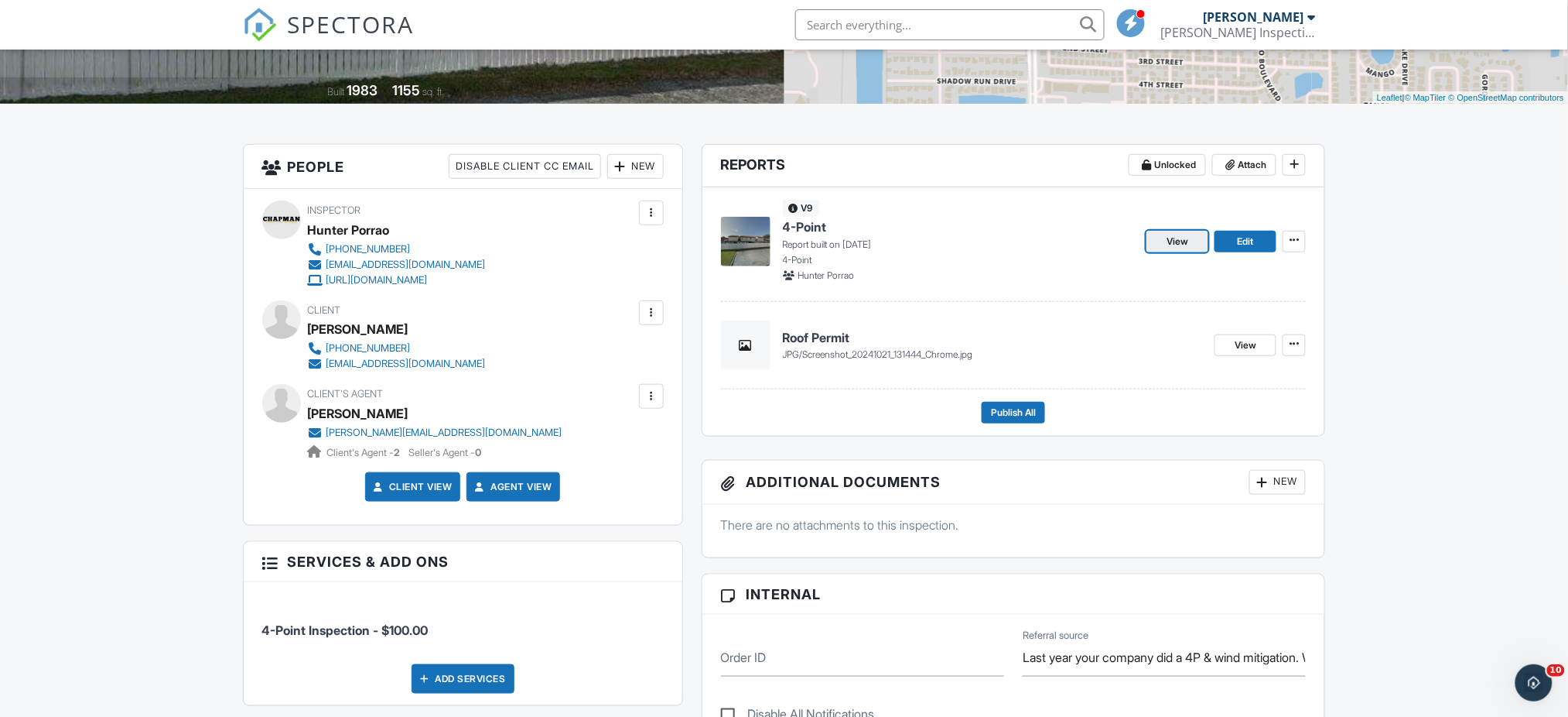
click at [1192, 253] on link "View" at bounding box center [1177, 242] width 62 height 22
click at [1248, 249] on span "Edit" at bounding box center [1246, 241] width 16 height 15
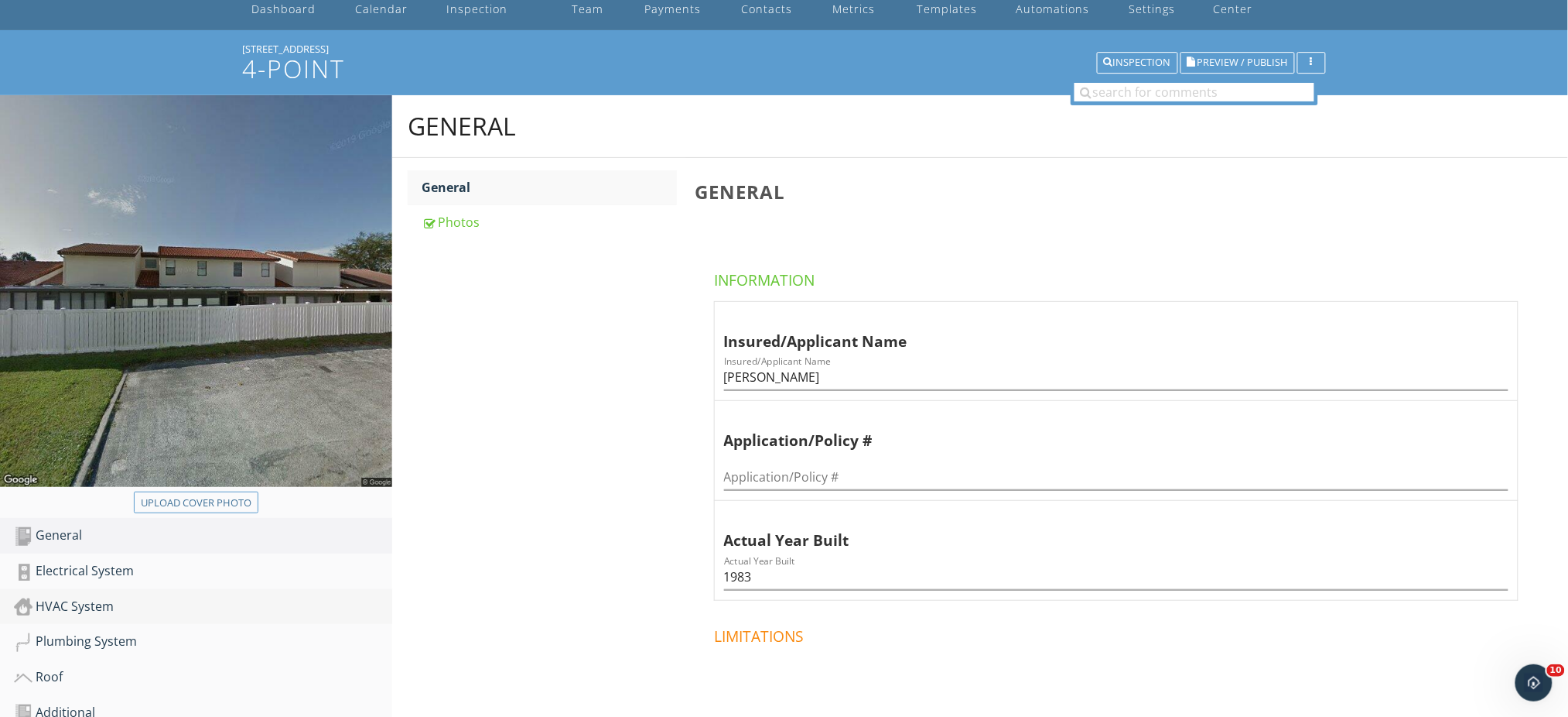
scroll to position [206, 0]
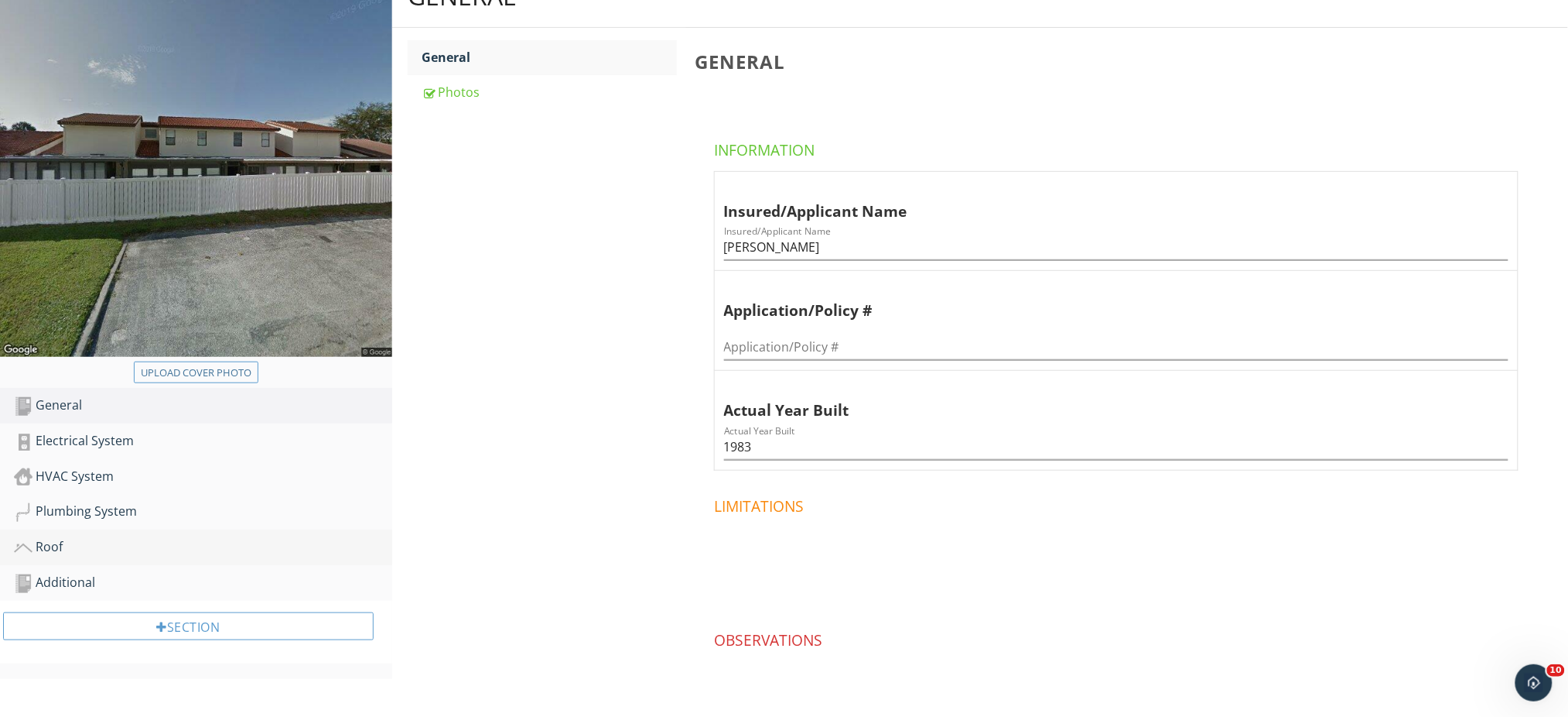
click at [69, 545] on div "Roof" at bounding box center [203, 547] width 379 height 20
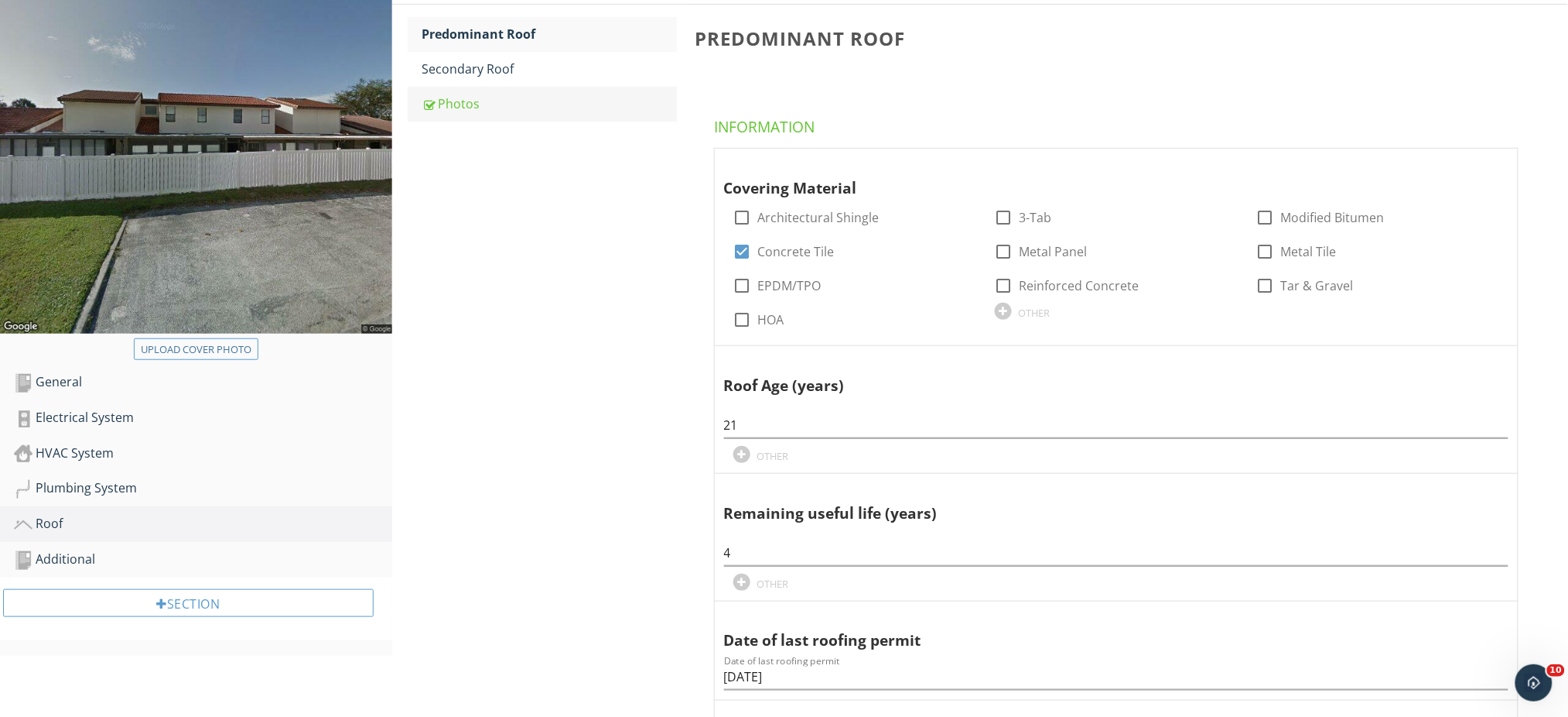
scroll to position [103, 0]
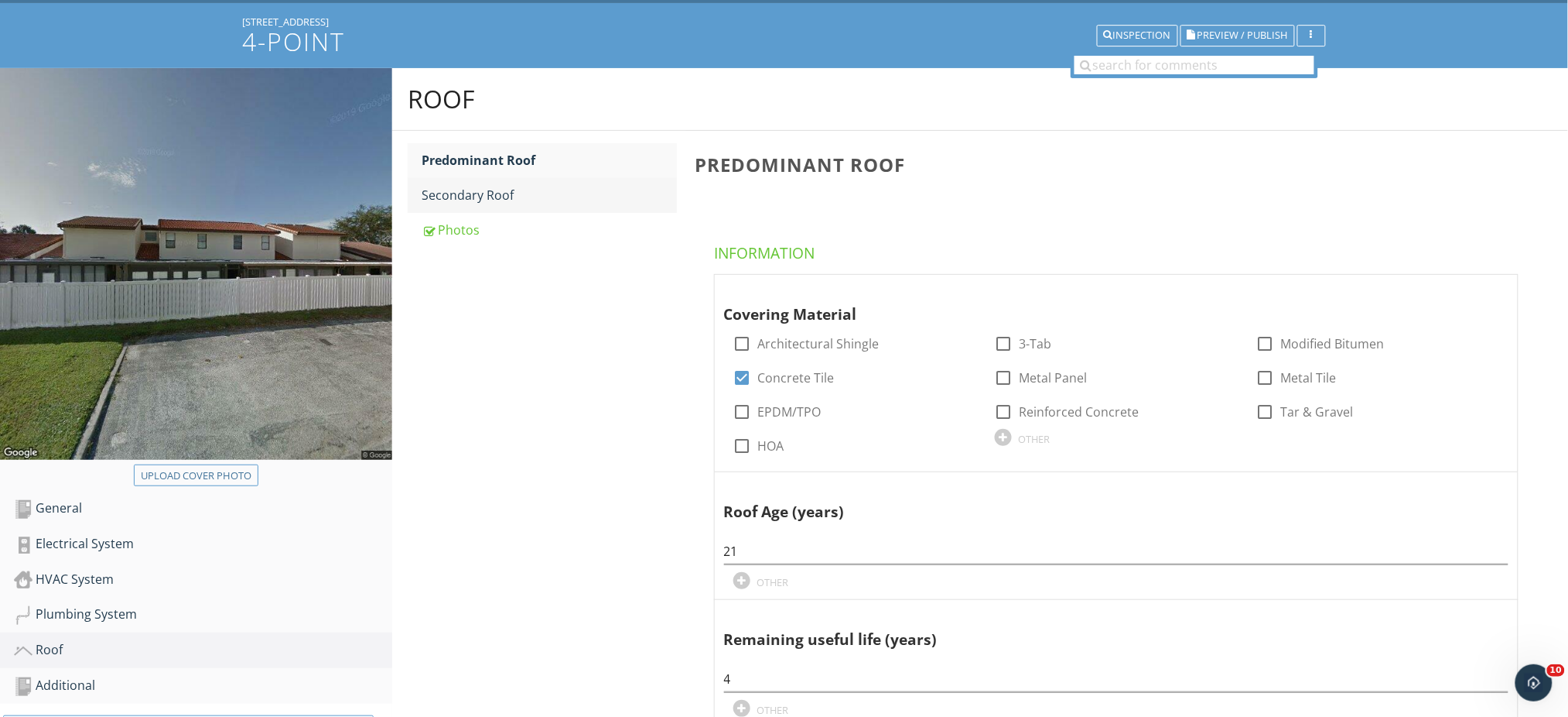
click at [501, 189] on div "Secondary Roof" at bounding box center [549, 194] width 255 height 18
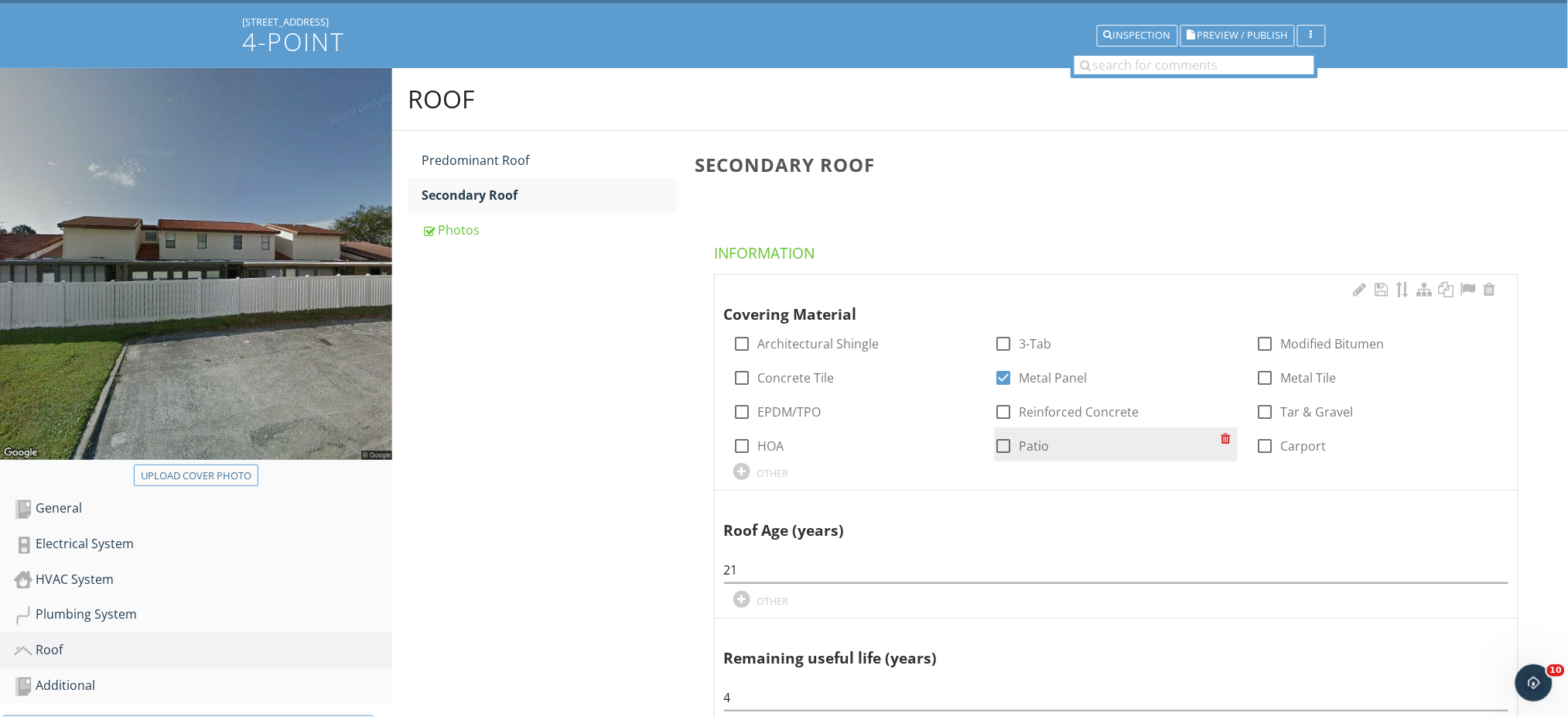
click at [999, 444] on div at bounding box center [1004, 445] width 26 height 26
checkbox input "true"
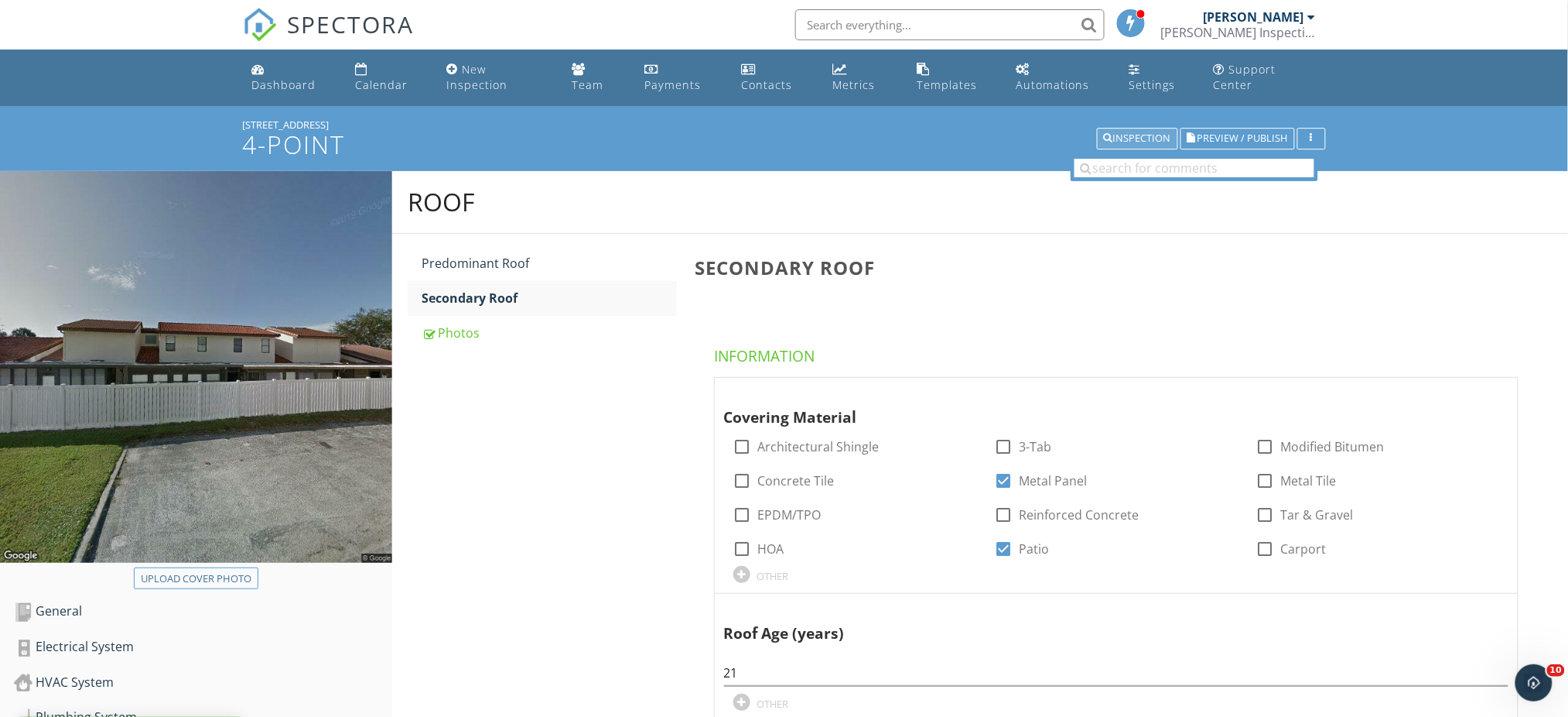
click at [1140, 138] on div "Inspection" at bounding box center [1137, 139] width 67 height 11
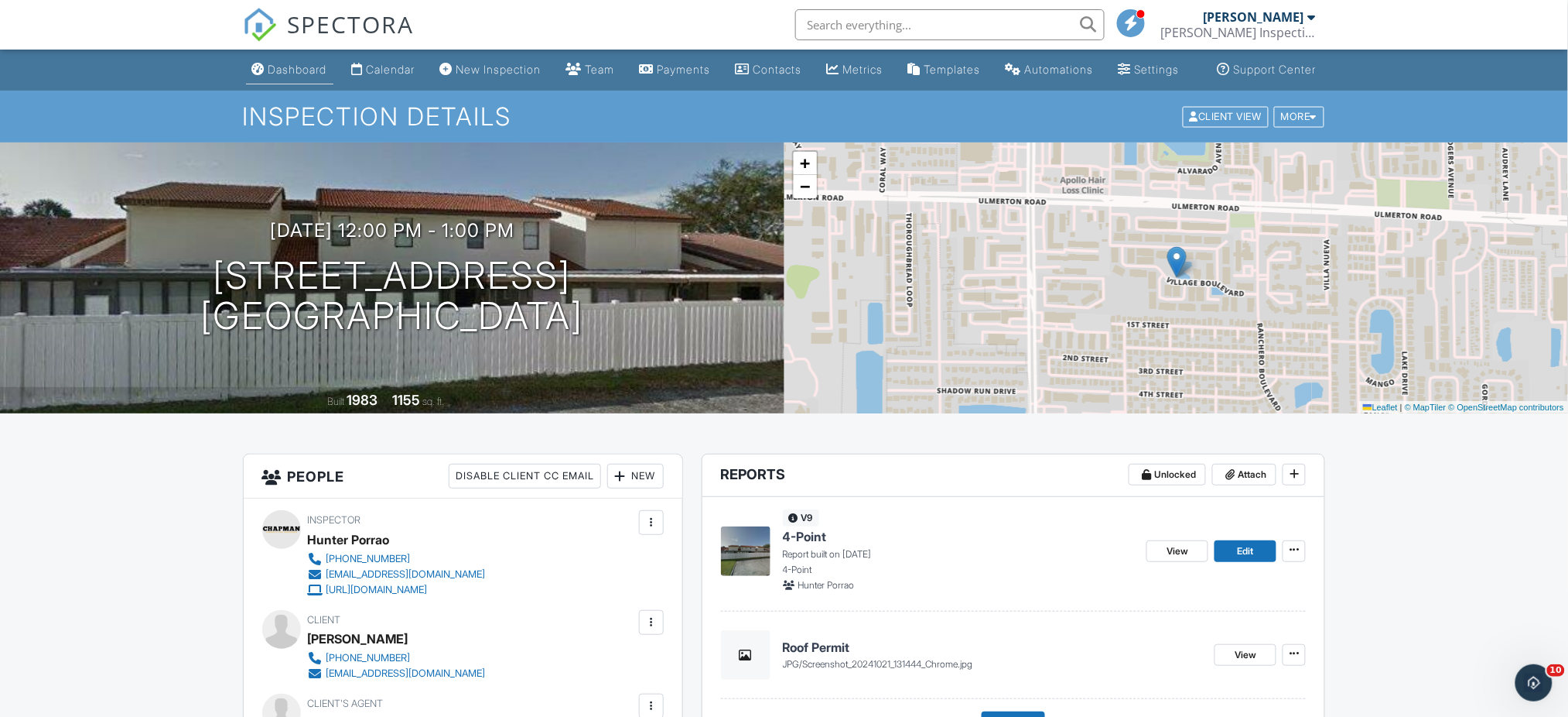
click at [274, 75] on link "Dashboard" at bounding box center [290, 70] width 87 height 29
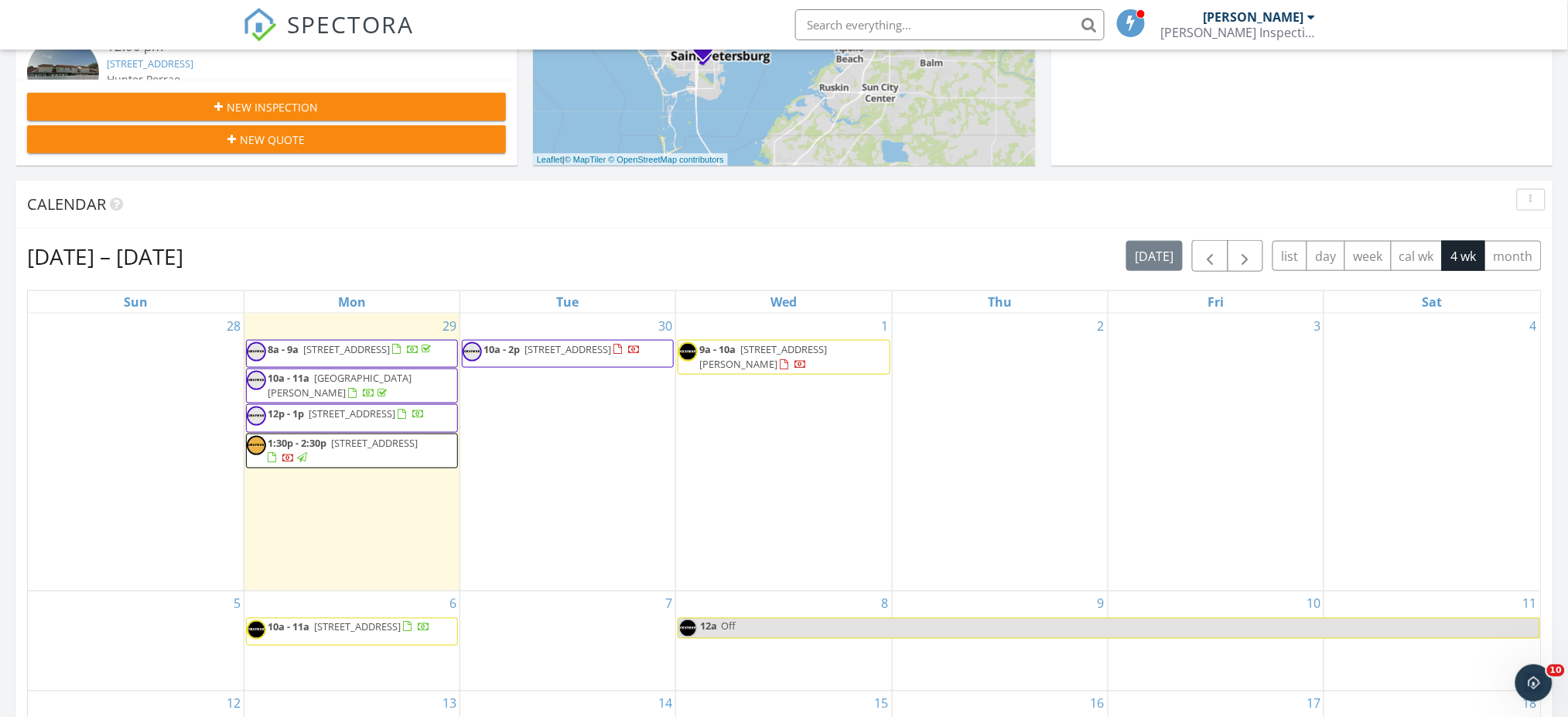
click at [414, 241] on div "[DATE] – [DATE] [DATE] list day week cal wk 4 wk month" at bounding box center [785, 255] width 1515 height 32
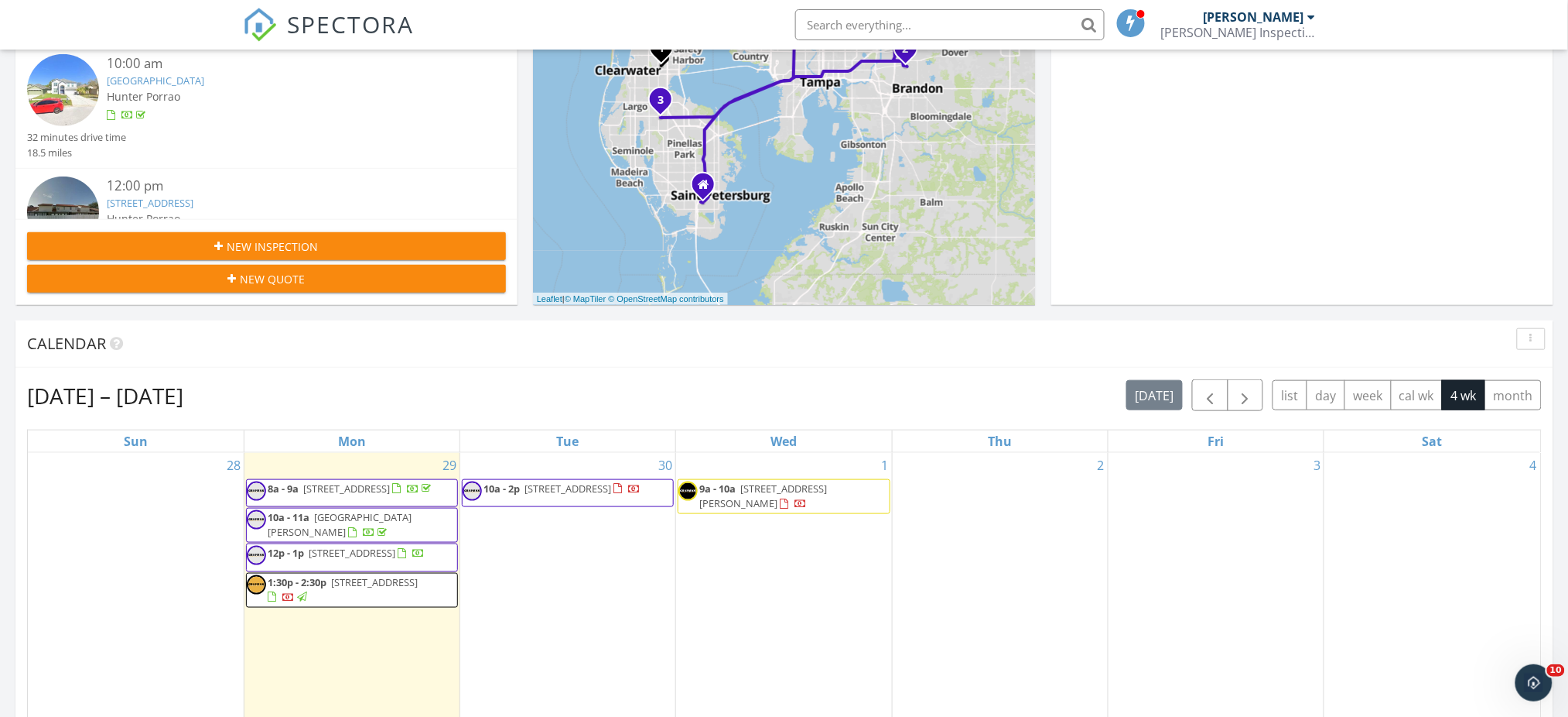
scroll to position [413, 0]
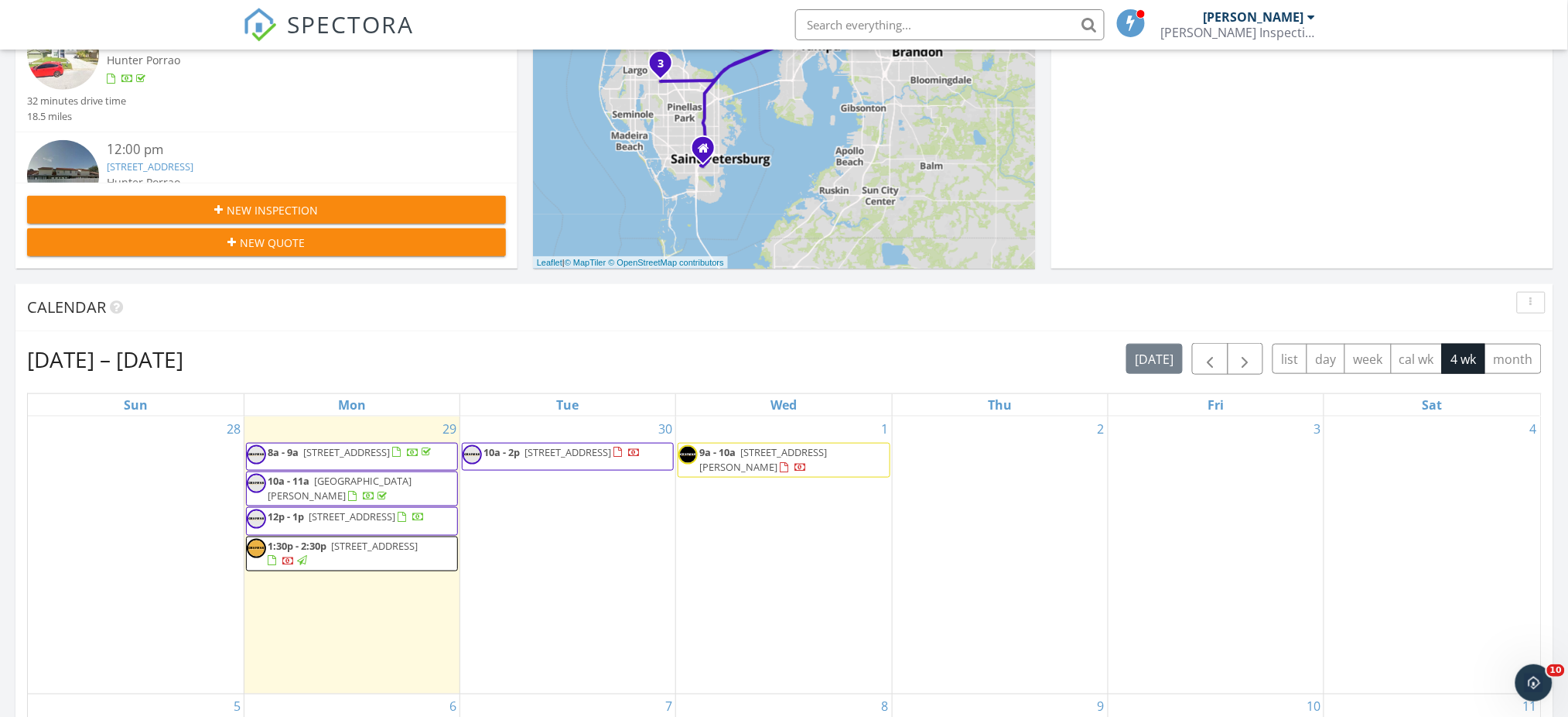
click at [411, 273] on div "Today All Inspectors 8:00 am 13006 Whisper Bay Pl, Tampa, FL 33618 Hunter Porra…" at bounding box center [784, 509] width 1568 height 1409
click at [434, 269] on div "Today All Inspectors 8:00 am 13006 Whisper Bay Pl, Tampa, FL 33618 Hunter Porra…" at bounding box center [784, 509] width 1568 height 1409
click at [433, 269] on div "Today All Inspectors 8:00 am 13006 Whisper Bay Pl, Tampa, FL 33618 Hunter Porra…" at bounding box center [784, 509] width 1568 height 1409
click at [516, 268] on div "New Inspection New Quote" at bounding box center [266, 225] width 502 height 86
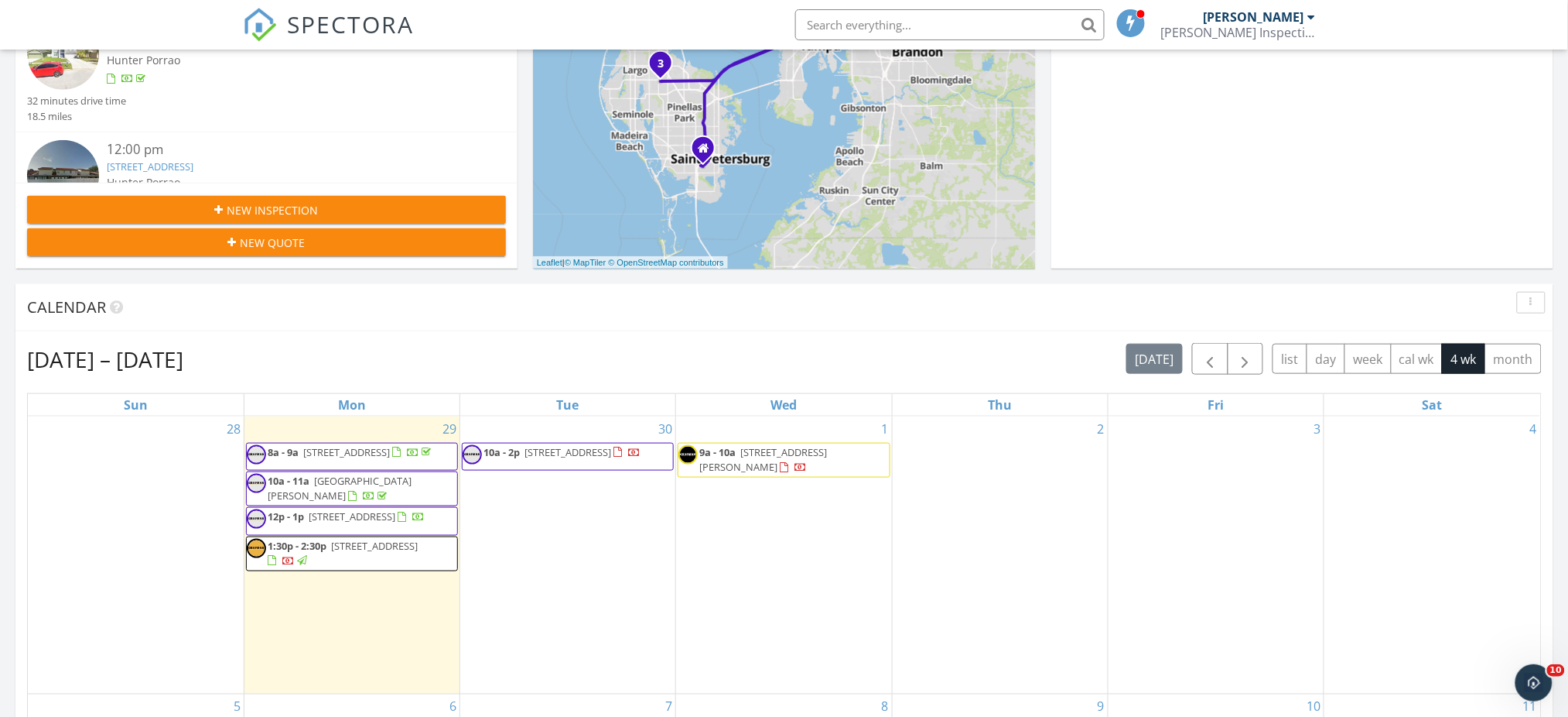
click at [577, 453] on span "520 27th St W, Bradenton 34205" at bounding box center [567, 452] width 86 height 14
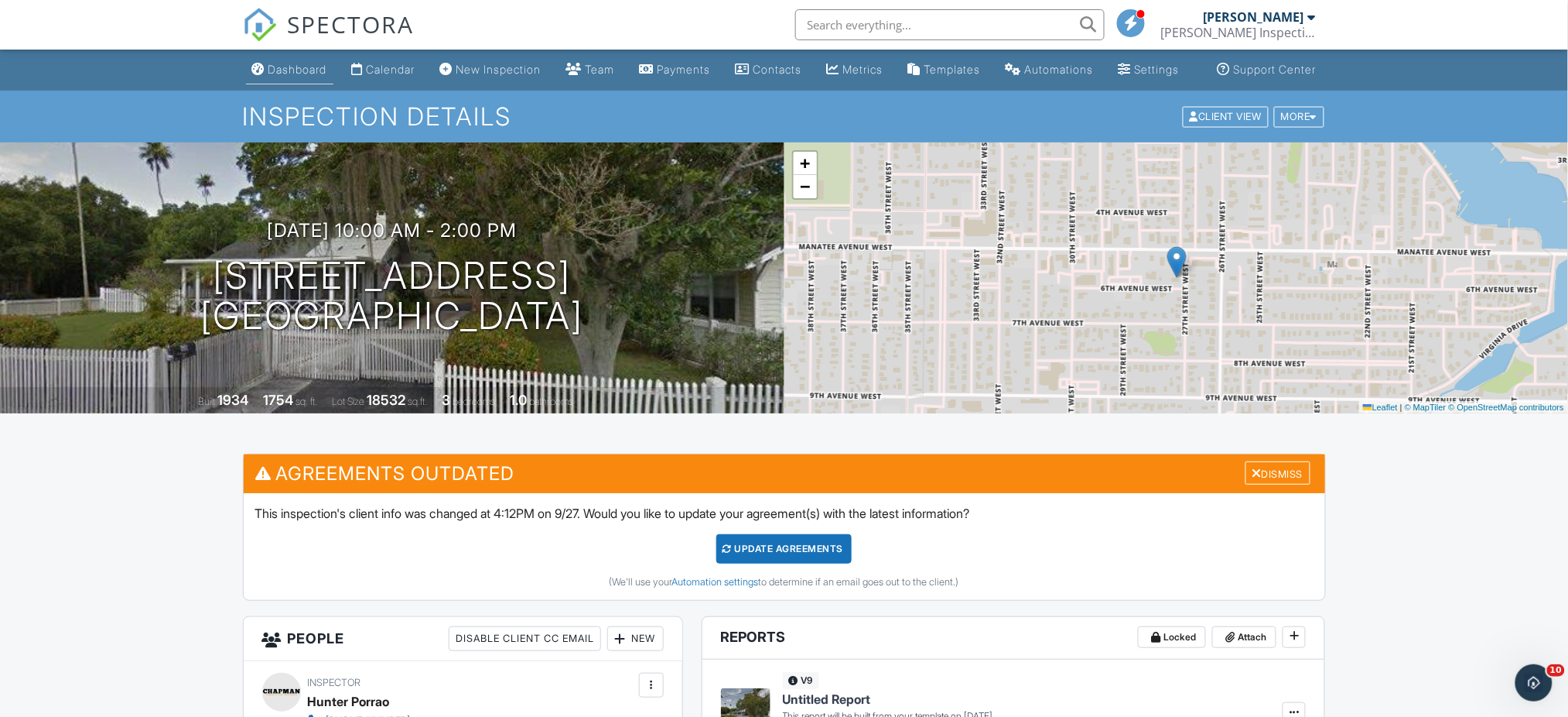
click at [294, 75] on link "Dashboard" at bounding box center [290, 70] width 87 height 29
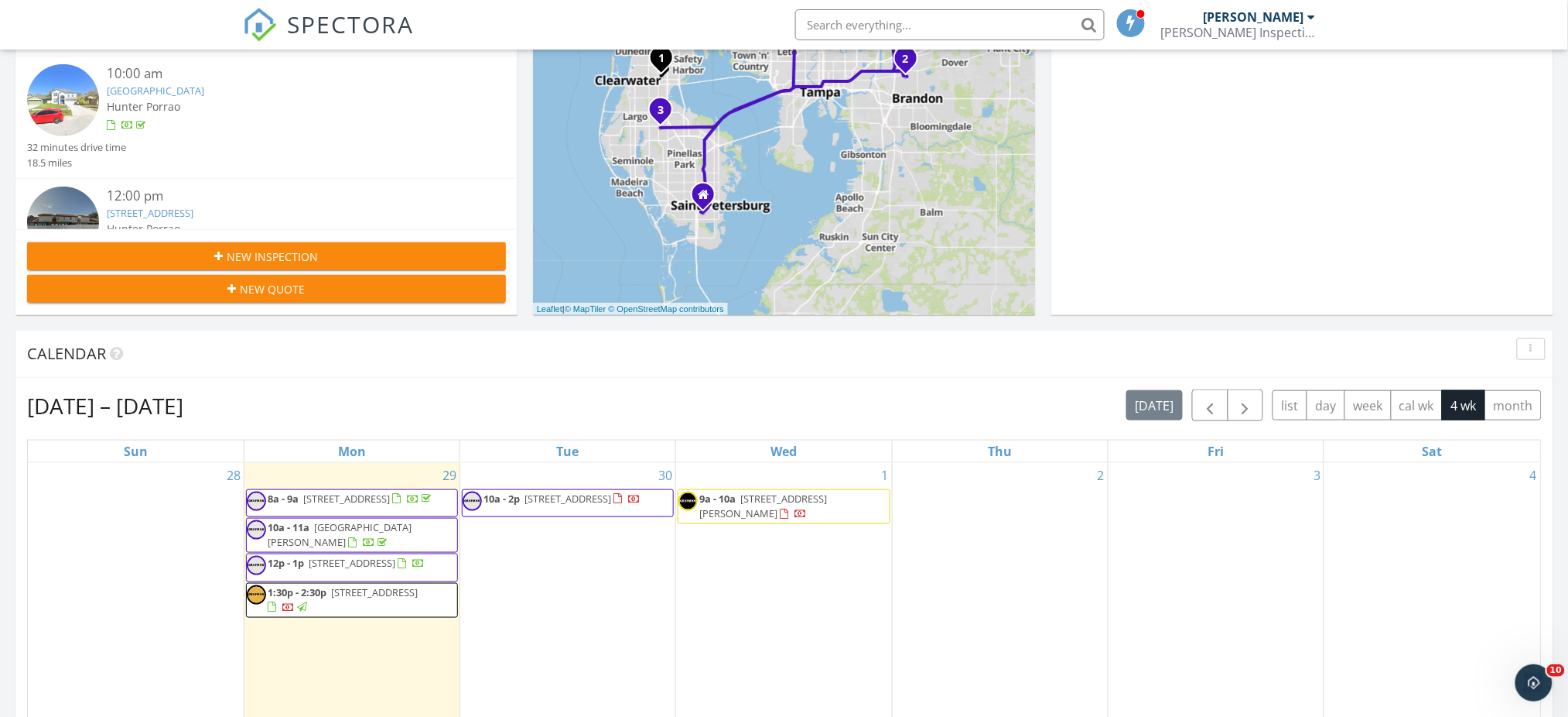
scroll to position [413, 0]
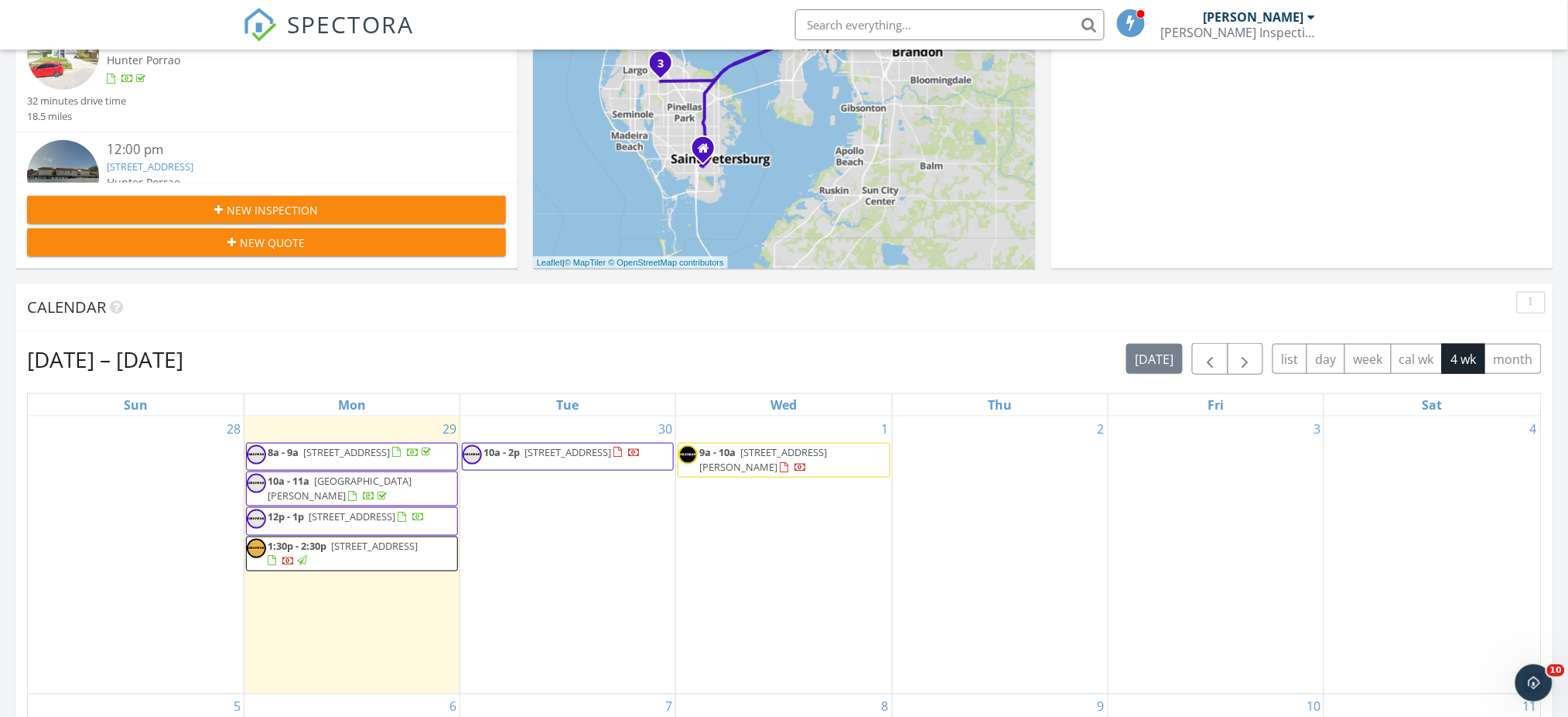
click at [905, 34] on input "text" at bounding box center [950, 25] width 310 height 31
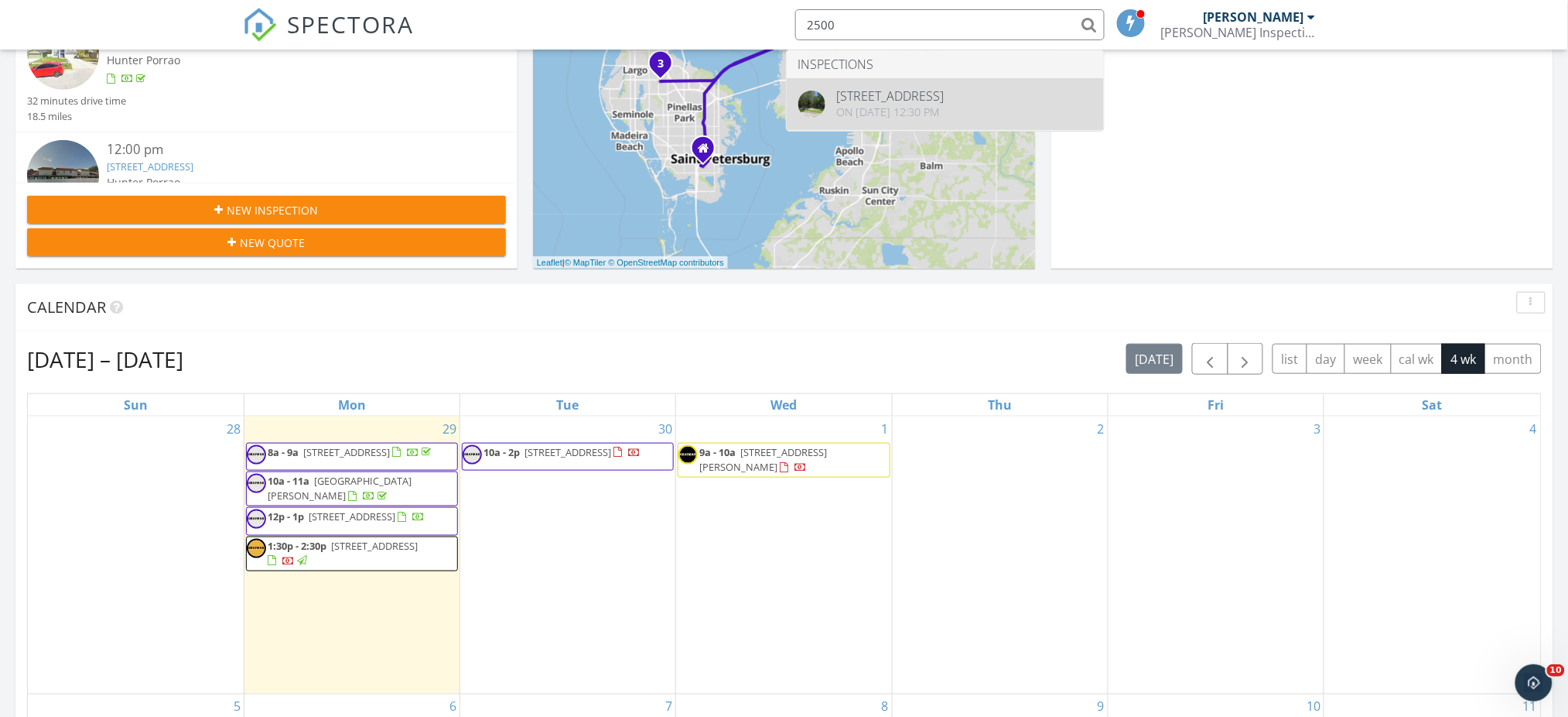
type input "2500"
